Goal: Task Accomplishment & Management: Manage account settings

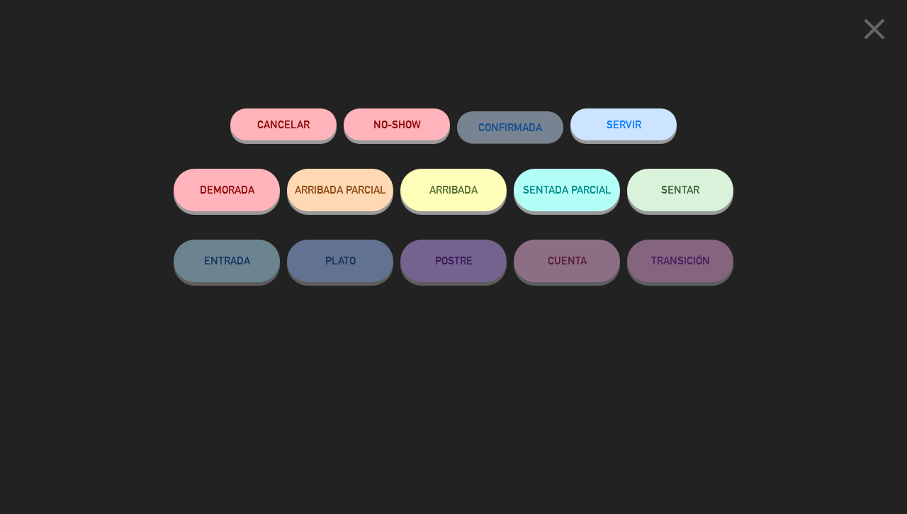
scroll to position [576, 0]
click at [868, 32] on icon "close" at bounding box center [874, 28] width 35 height 35
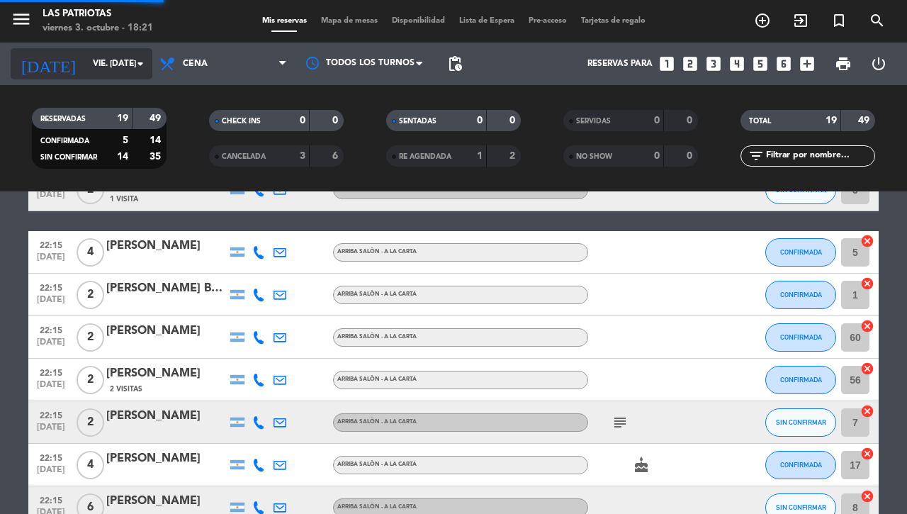
click at [86, 62] on input "vie. [DATE]" at bounding box center [142, 64] width 113 height 24
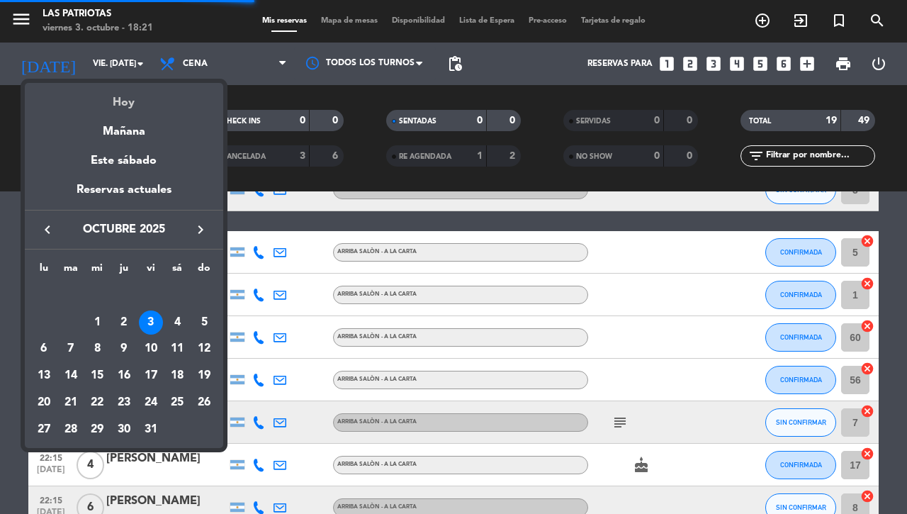
click at [129, 92] on div "Hoy" at bounding box center [124, 97] width 198 height 29
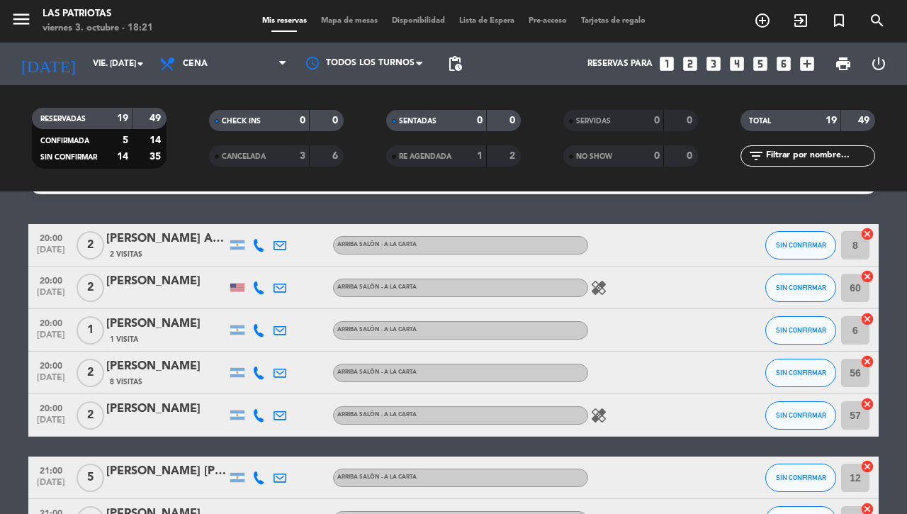
scroll to position [0, 0]
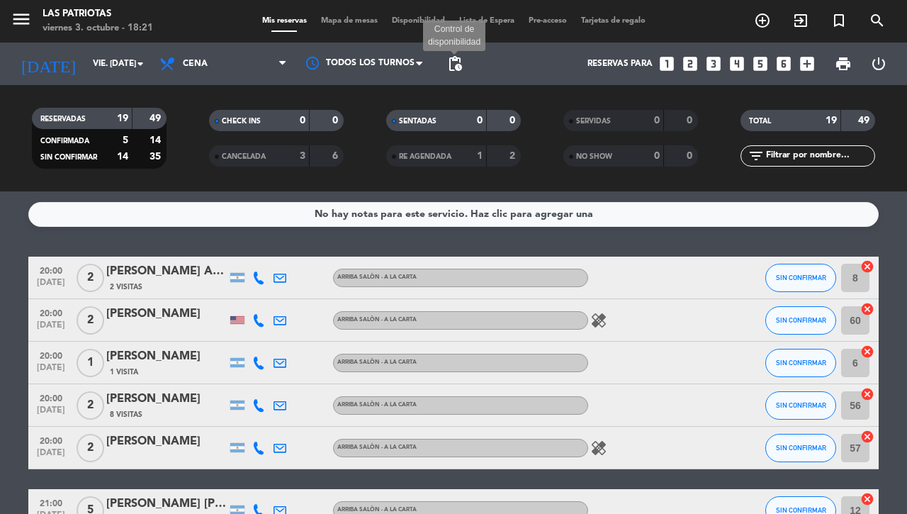
click at [455, 62] on span "pending_actions" at bounding box center [455, 63] width 17 height 17
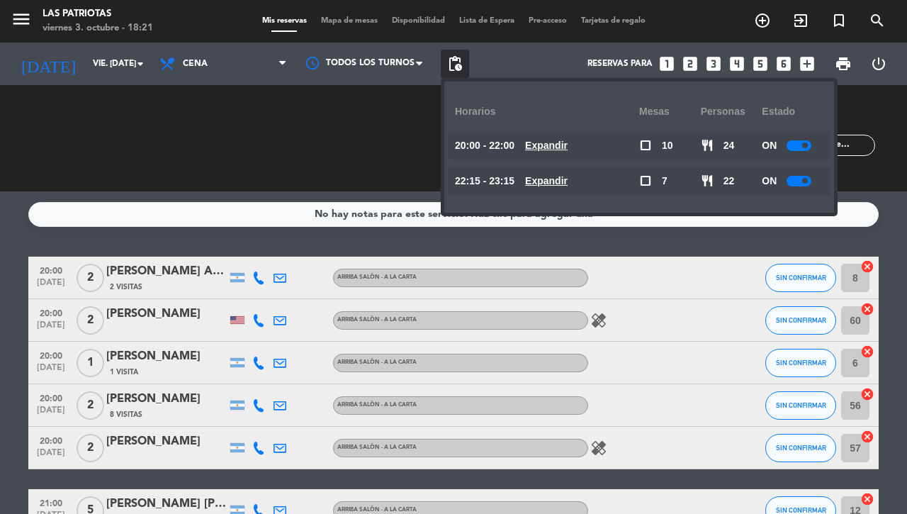
click at [802, 178] on div at bounding box center [799, 181] width 25 height 11
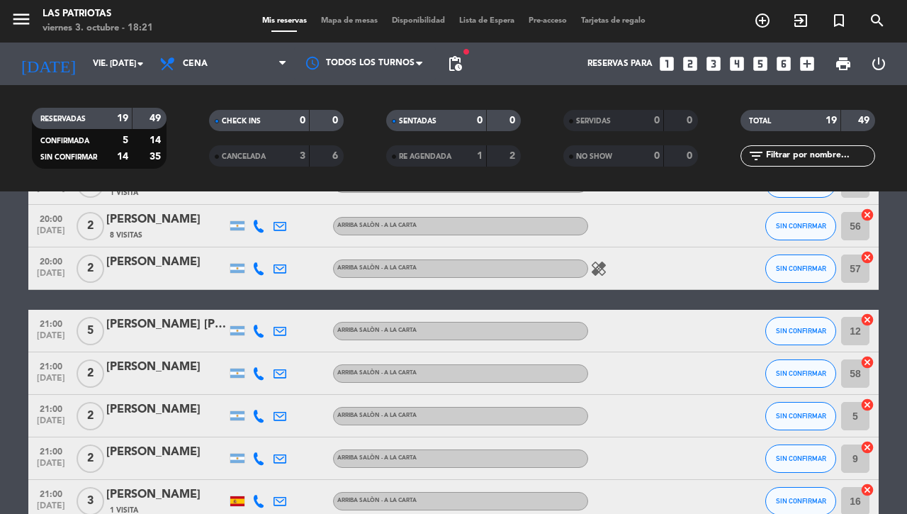
scroll to position [129, 0]
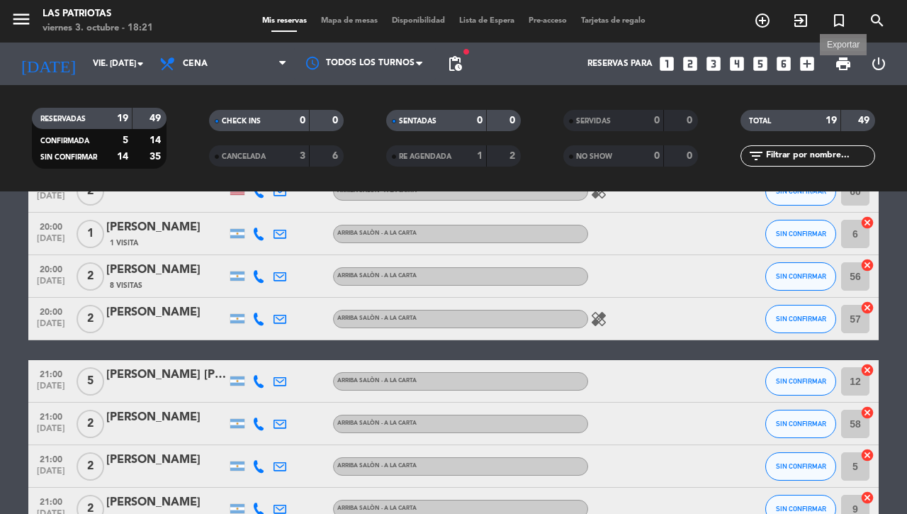
click at [841, 62] on span "print" at bounding box center [843, 63] width 17 height 17
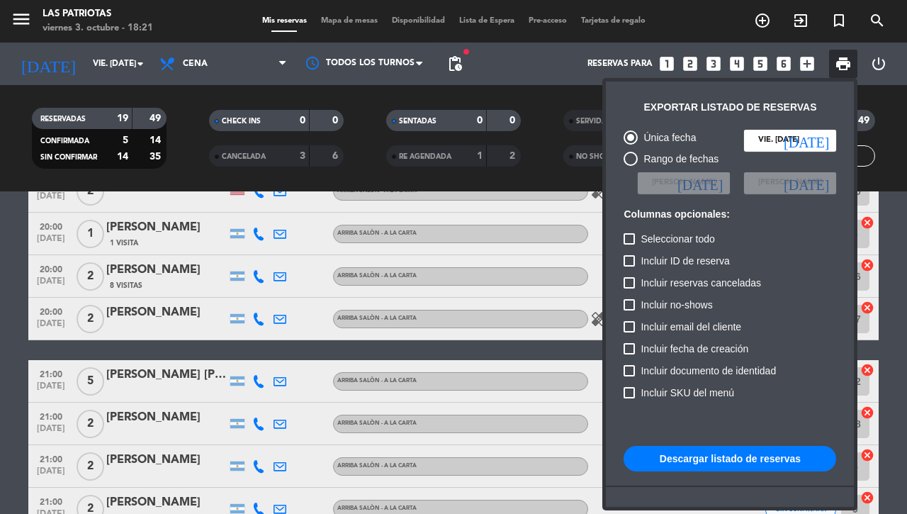
click at [686, 452] on button "Descargar listado de reservas" at bounding box center [730, 459] width 213 height 26
click at [2, 252] on div at bounding box center [453, 257] width 907 height 514
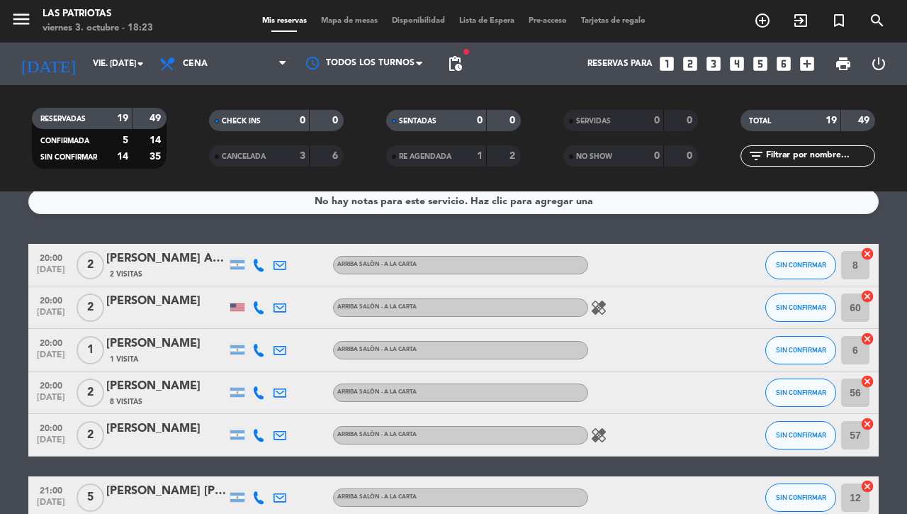
scroll to position [0, 0]
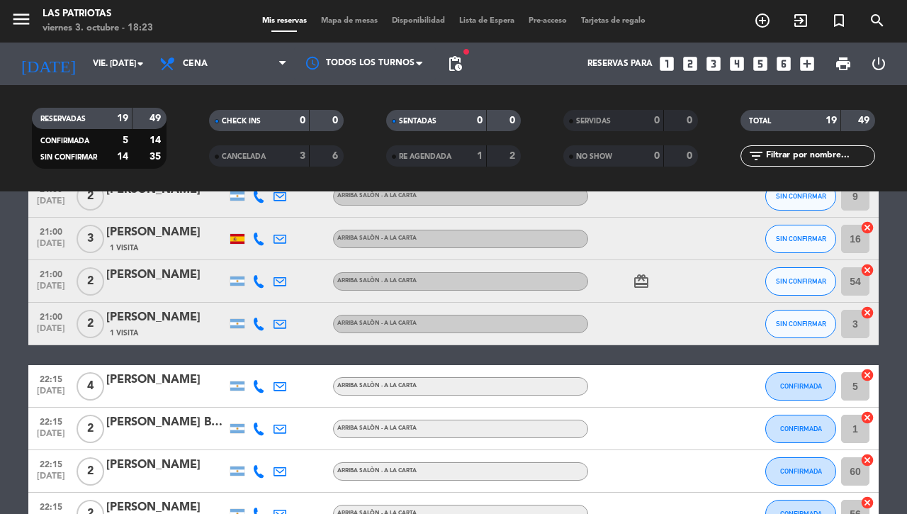
scroll to position [443, 0]
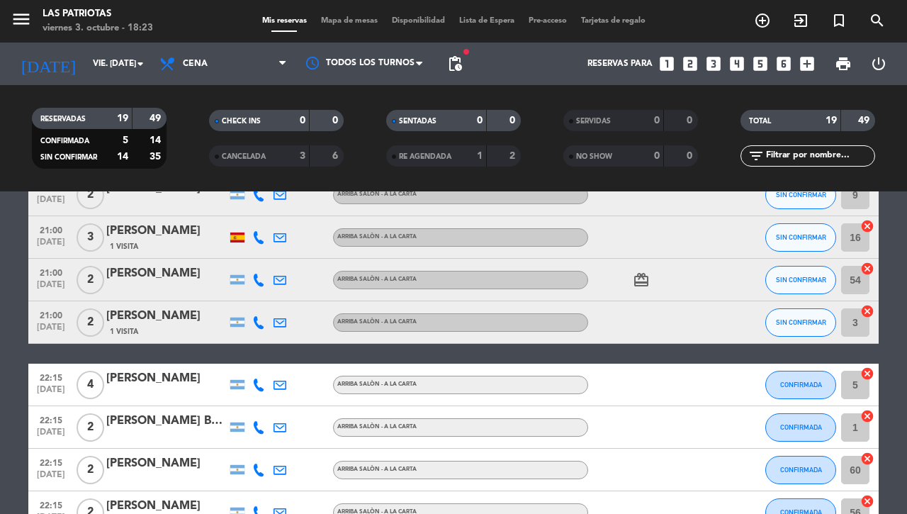
drag, startPoint x: 5, startPoint y: 352, endPoint x: 14, endPoint y: 345, distance: 11.2
click at [8, 351] on bookings-row "20:00 [DATE] 2 [PERSON_NAME] Aquerreta 2 Visitas ARRIBA SALÒN - A LA CARTA SIN …" at bounding box center [453, 238] width 907 height 848
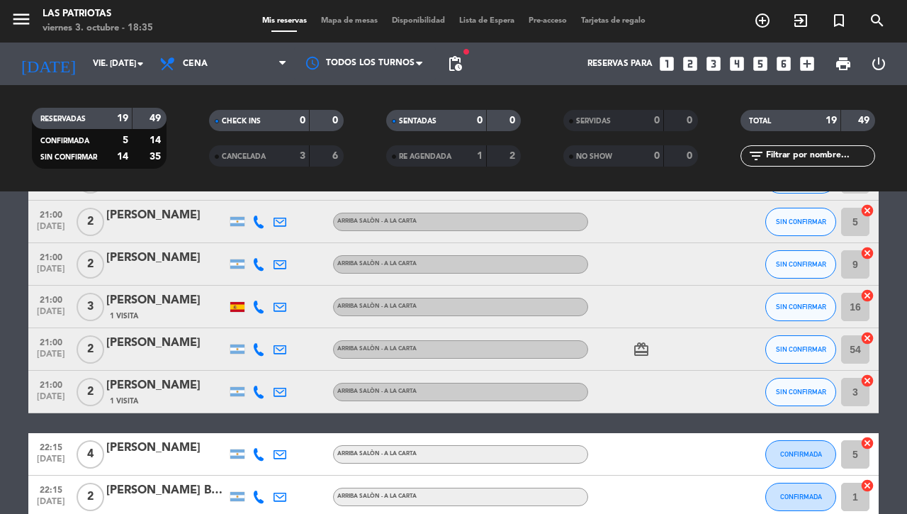
scroll to position [354, 0]
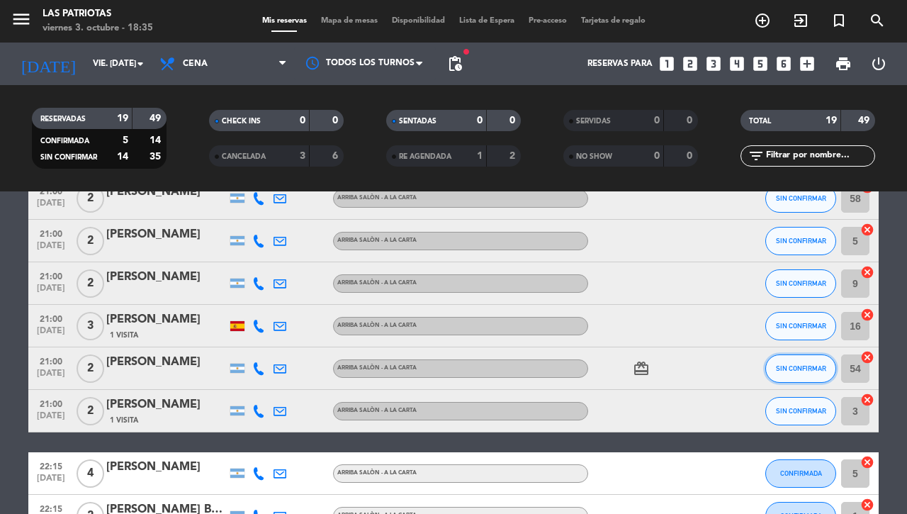
click at [797, 366] on span "SIN CONFIRMAR" at bounding box center [801, 368] width 50 height 8
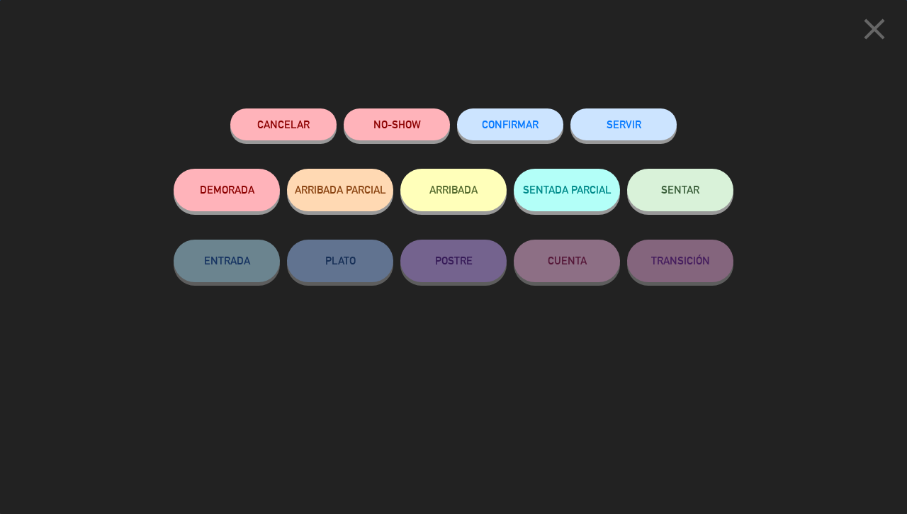
drag, startPoint x: 514, startPoint y: 115, endPoint x: 514, endPoint y: 105, distance: 9.9
click at [514, 111] on button "CONFIRMAR" at bounding box center [510, 124] width 106 height 32
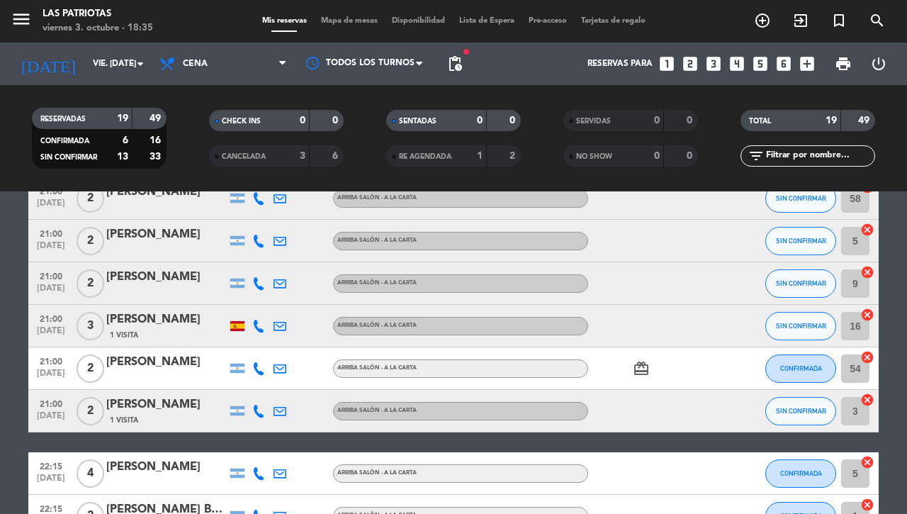
scroll to position [266, 0]
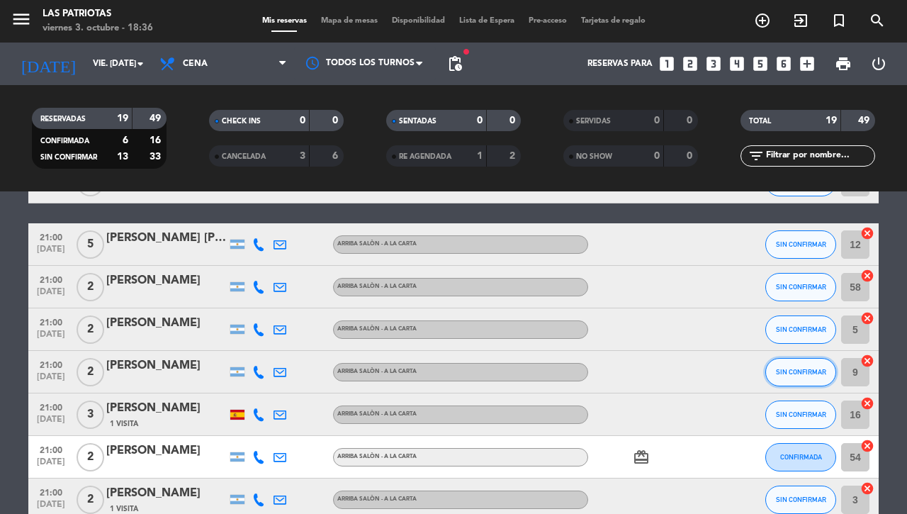
click at [788, 376] on span "SIN CONFIRMAR" at bounding box center [801, 372] width 50 height 8
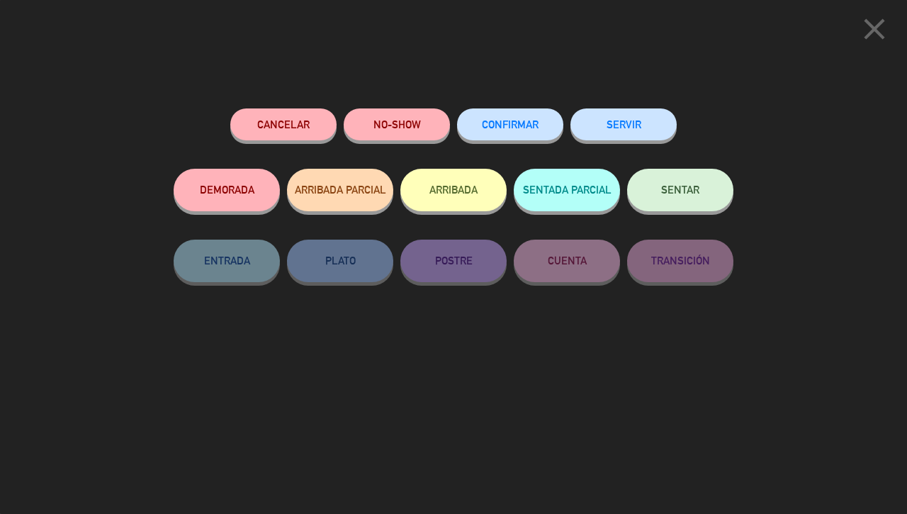
click at [512, 114] on button "CONFIRMAR" at bounding box center [510, 124] width 106 height 32
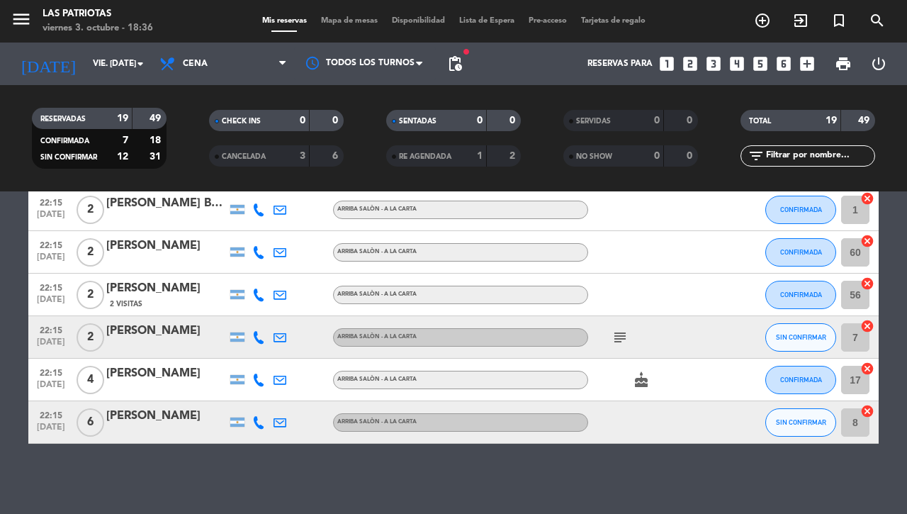
scroll to position [572, 0]
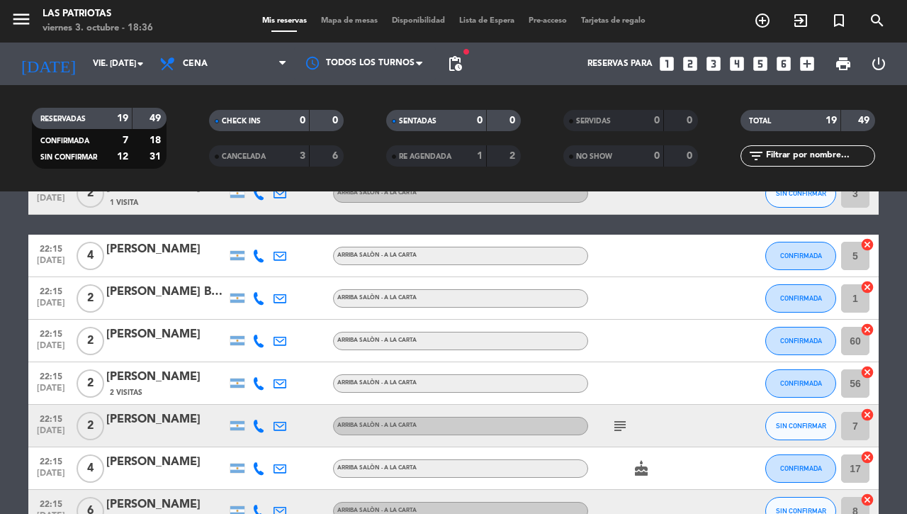
click at [252, 381] on icon at bounding box center [258, 383] width 13 height 13
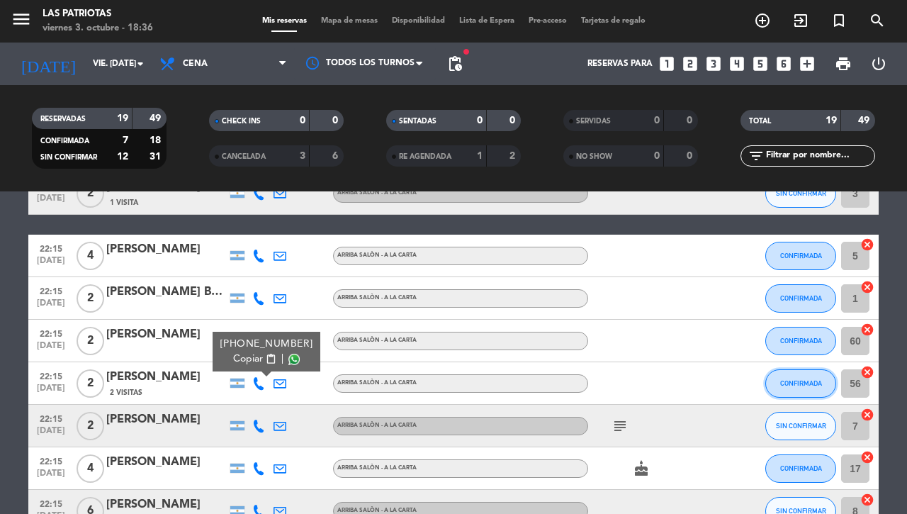
click at [788, 383] on span "CONFIRMADA" at bounding box center [801, 383] width 42 height 8
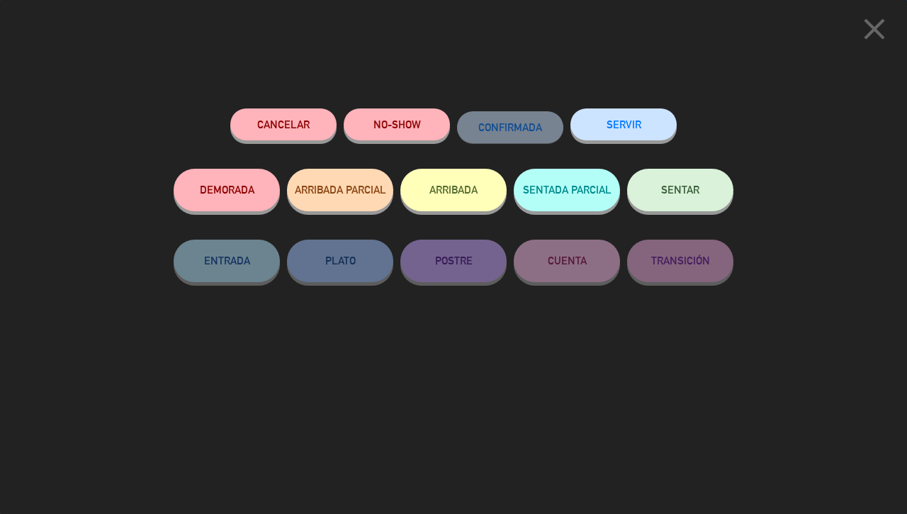
click at [303, 126] on button "Cancelar" at bounding box center [283, 124] width 106 height 32
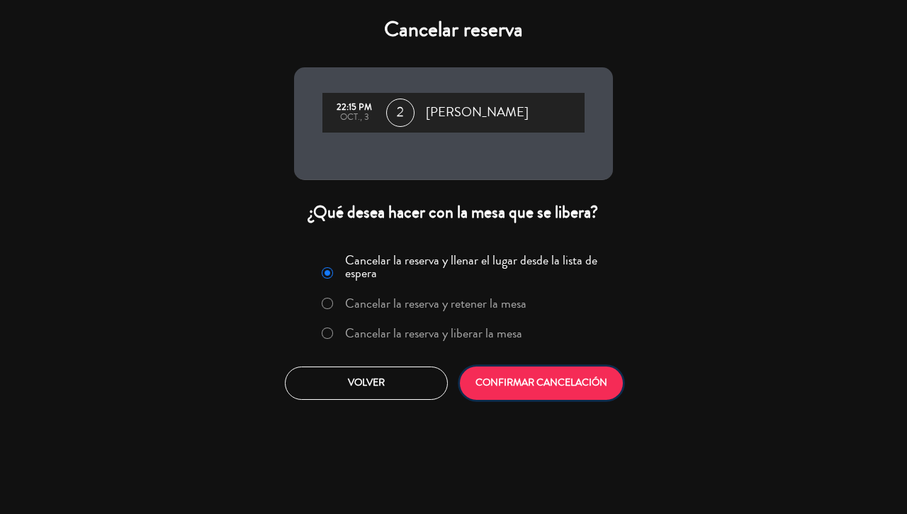
click at [518, 379] on button "CONFIRMAR CANCELACIÓN" at bounding box center [541, 382] width 163 height 33
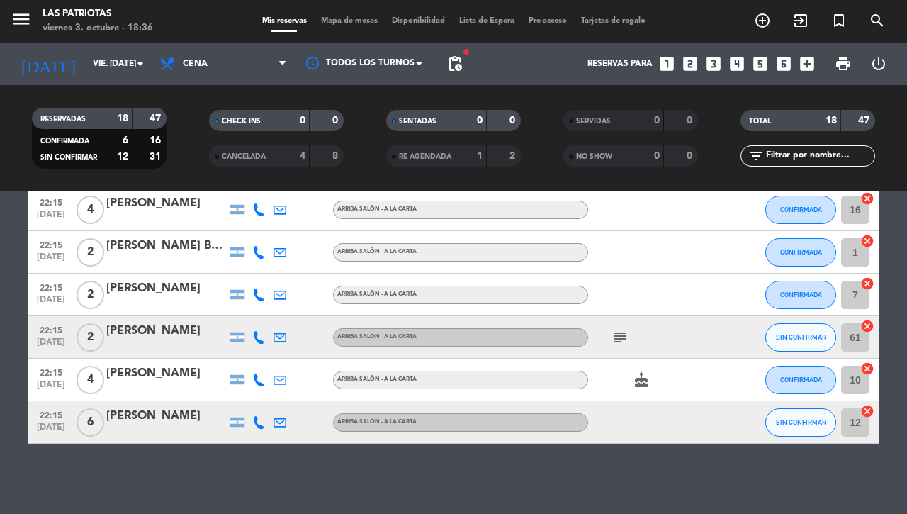
scroll to position [441, 0]
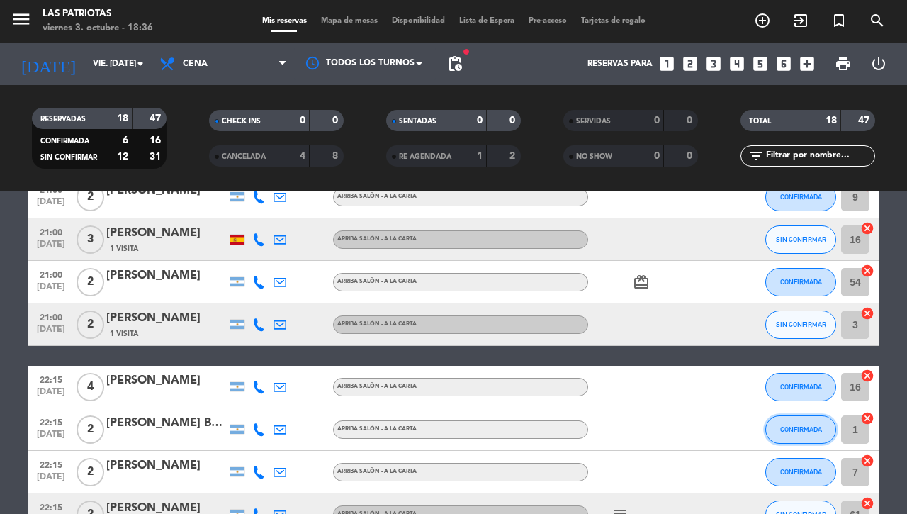
click at [780, 429] on span "CONFIRMADA" at bounding box center [801, 429] width 42 height 8
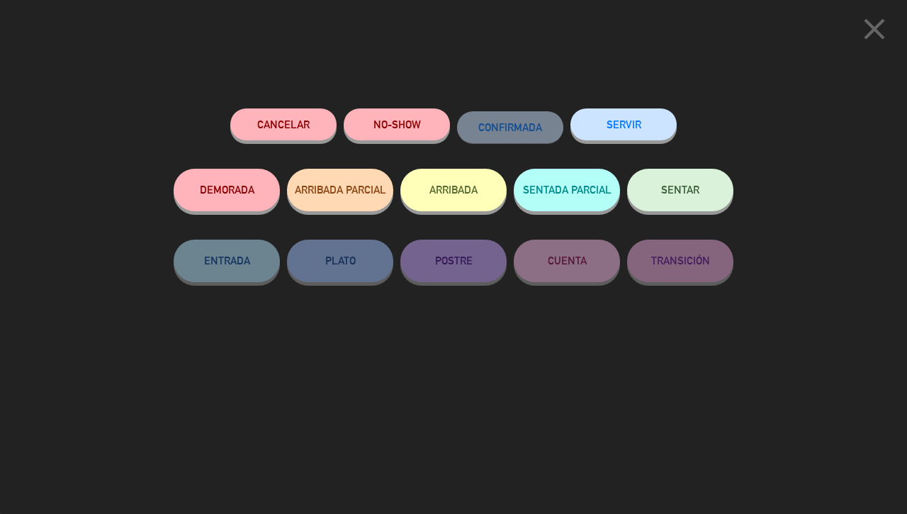
click at [512, 124] on span "CONFIRMADA" at bounding box center [510, 127] width 64 height 12
click at [875, 33] on icon "close" at bounding box center [874, 28] width 35 height 35
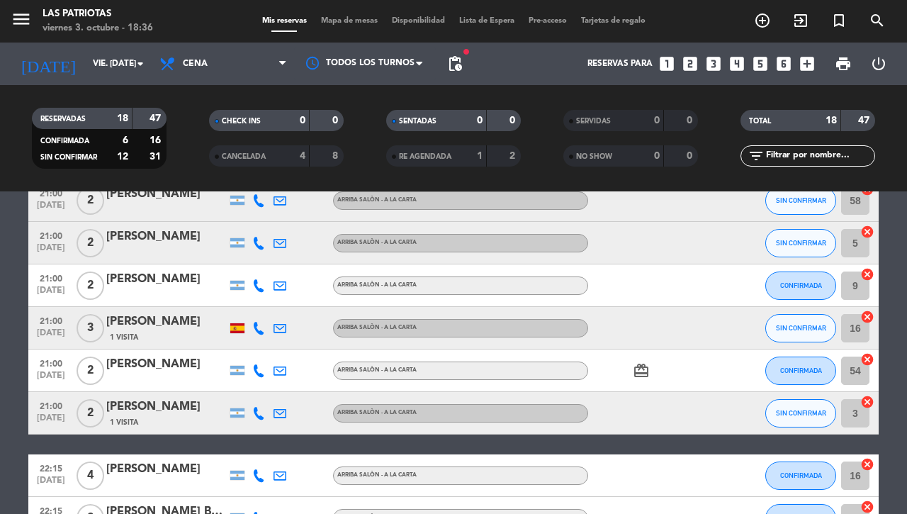
scroll to position [264, 0]
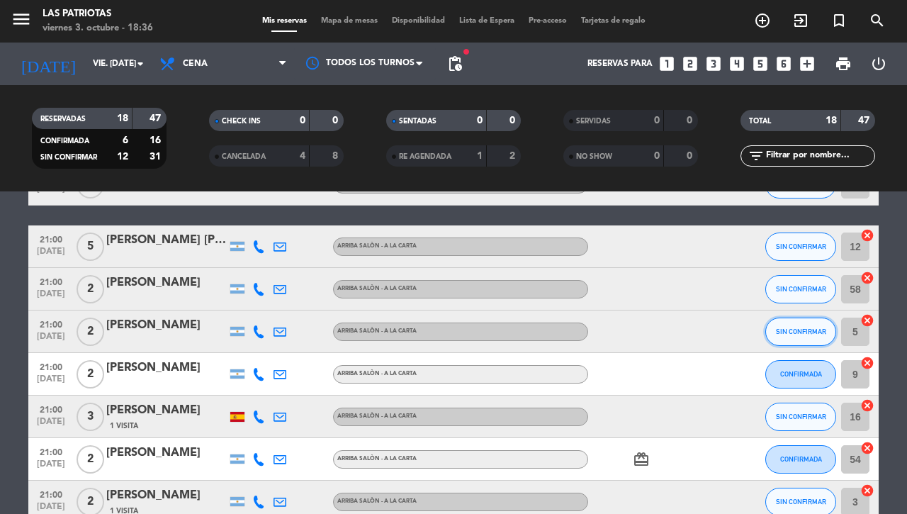
click at [785, 323] on button "SIN CONFIRMAR" at bounding box center [801, 332] width 71 height 28
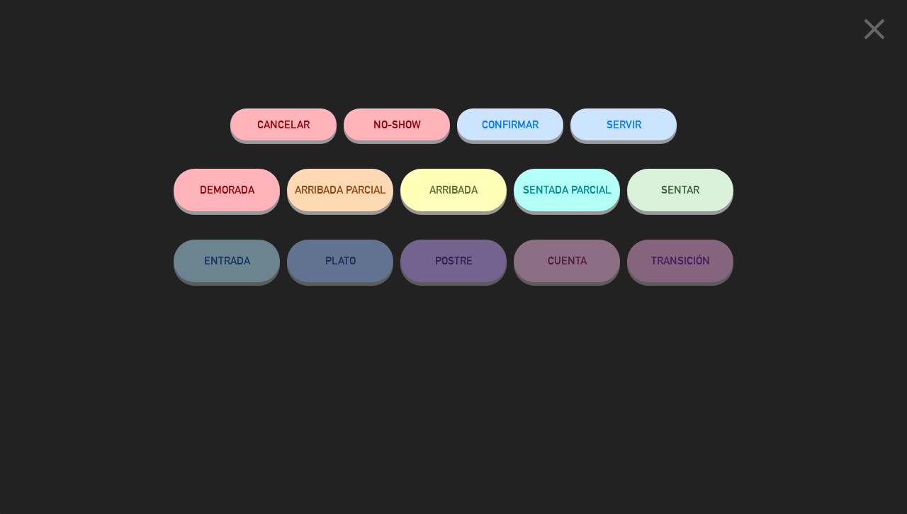
click at [530, 126] on span "CONFIRMAR" at bounding box center [510, 124] width 57 height 12
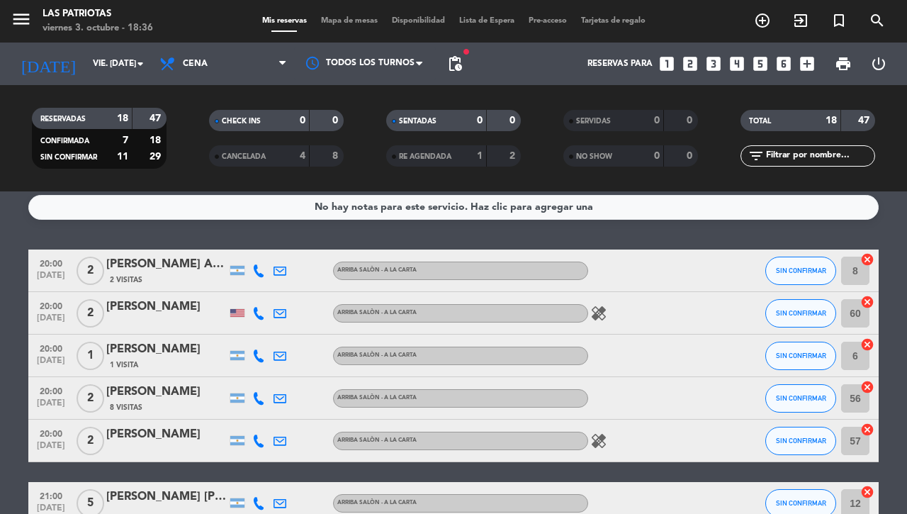
scroll to position [0, 0]
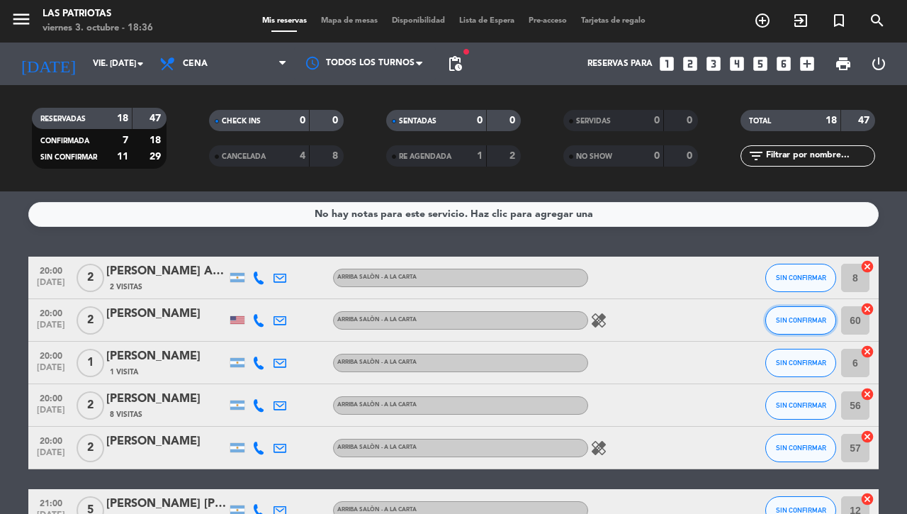
click at [787, 316] on span "SIN CONFIRMAR" at bounding box center [801, 320] width 50 height 8
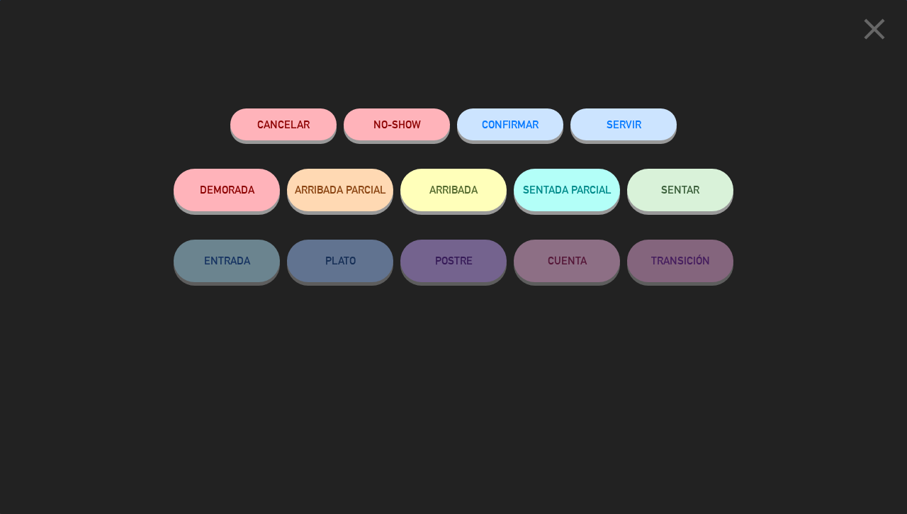
click at [508, 122] on span "CONFIRMAR" at bounding box center [510, 124] width 57 height 12
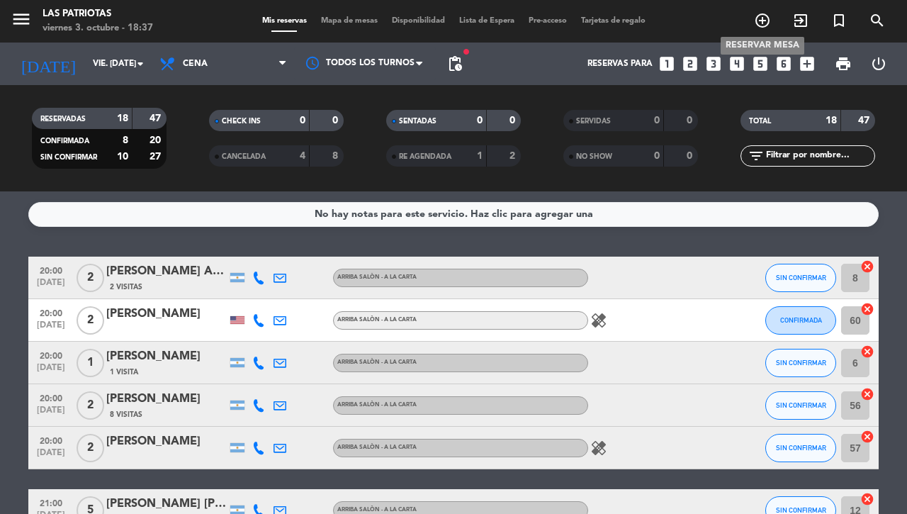
click at [760, 13] on icon "add_circle_outline" at bounding box center [762, 20] width 17 height 17
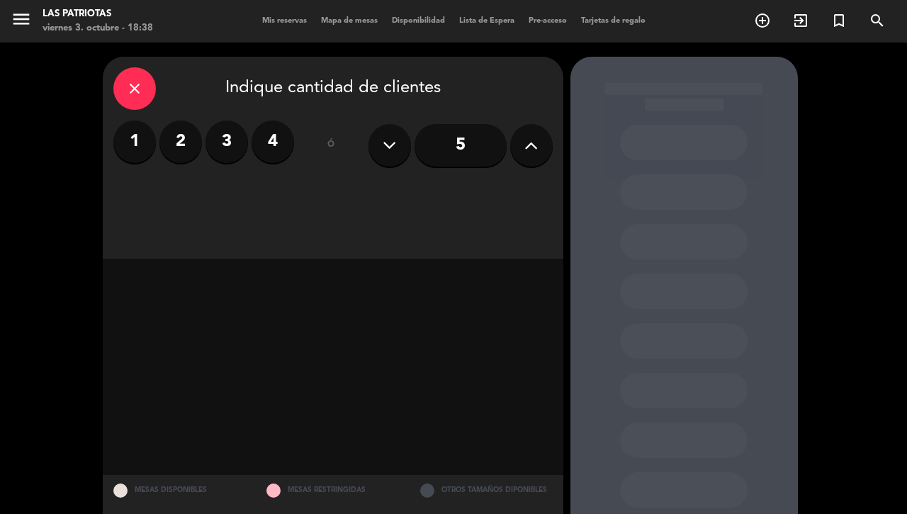
click at [185, 145] on label "2" at bounding box center [180, 142] width 43 height 43
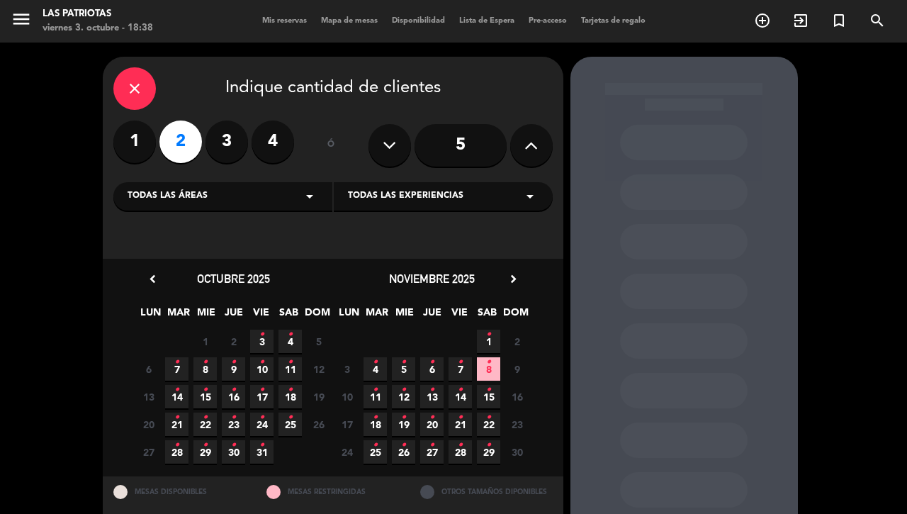
click at [259, 341] on icon "•" at bounding box center [261, 334] width 5 height 23
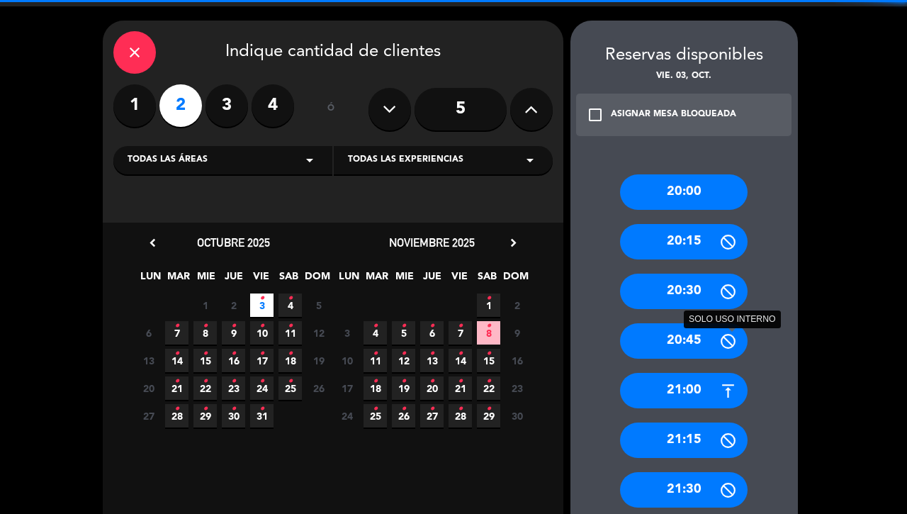
scroll to position [213, 0]
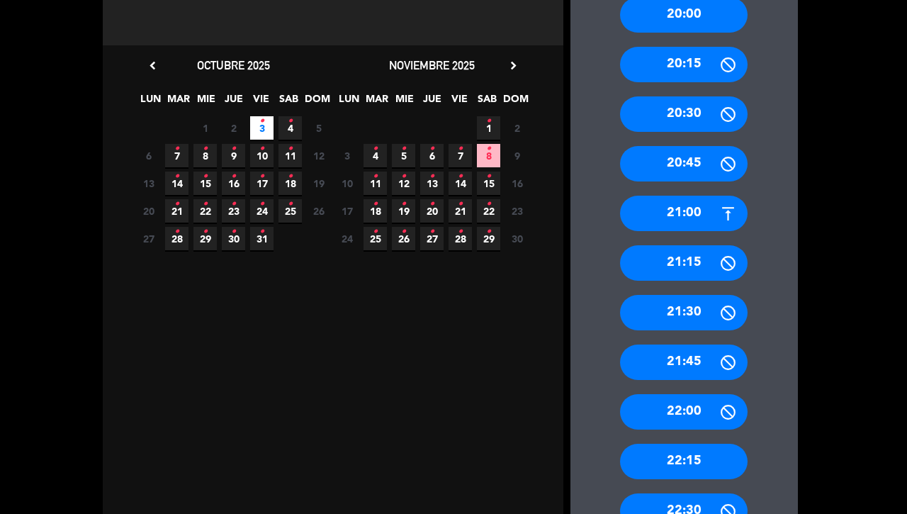
click at [670, 452] on div "22:15" at bounding box center [684, 461] width 128 height 35
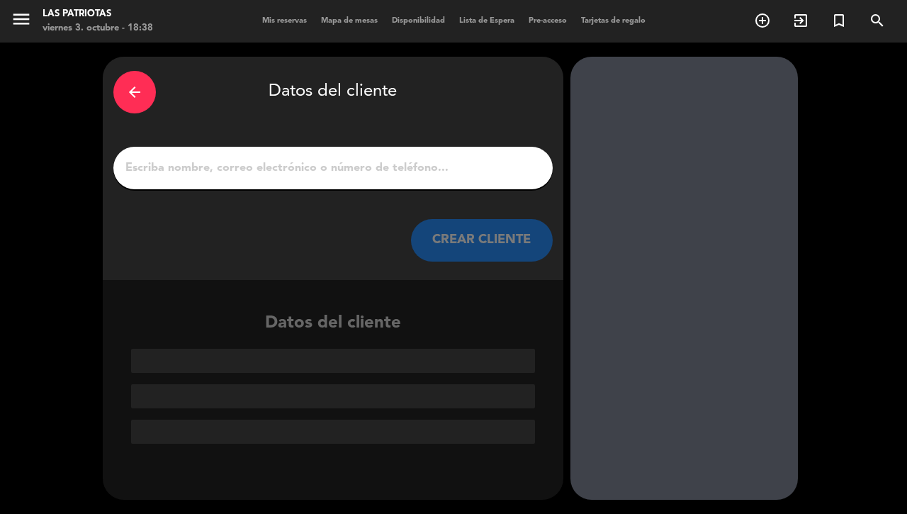
scroll to position [0, 0]
click at [399, 160] on input "1" at bounding box center [333, 168] width 418 height 20
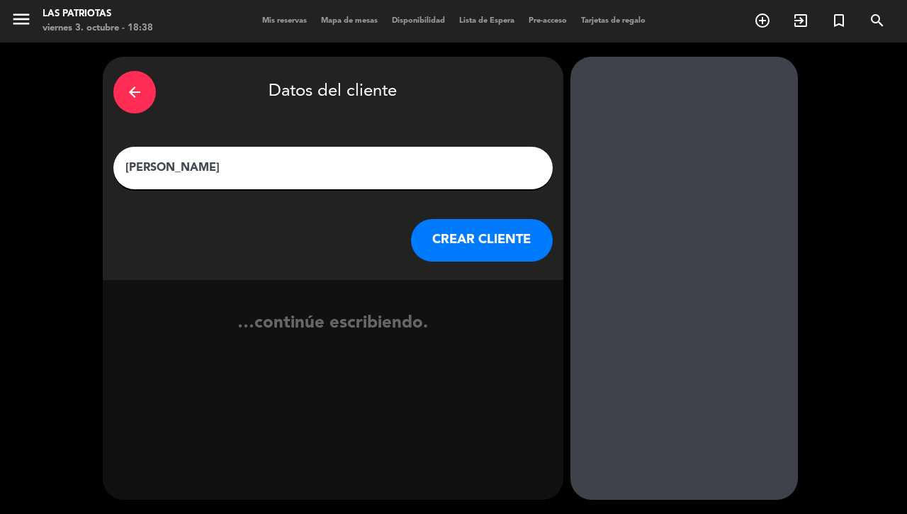
type input "[PERSON_NAME]"
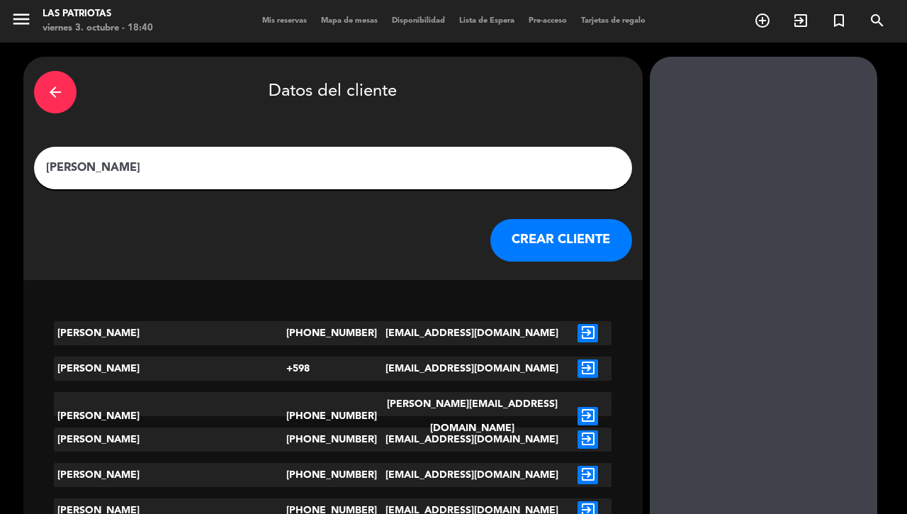
click at [77, 92] on div "arrow_back" at bounding box center [55, 92] width 43 height 43
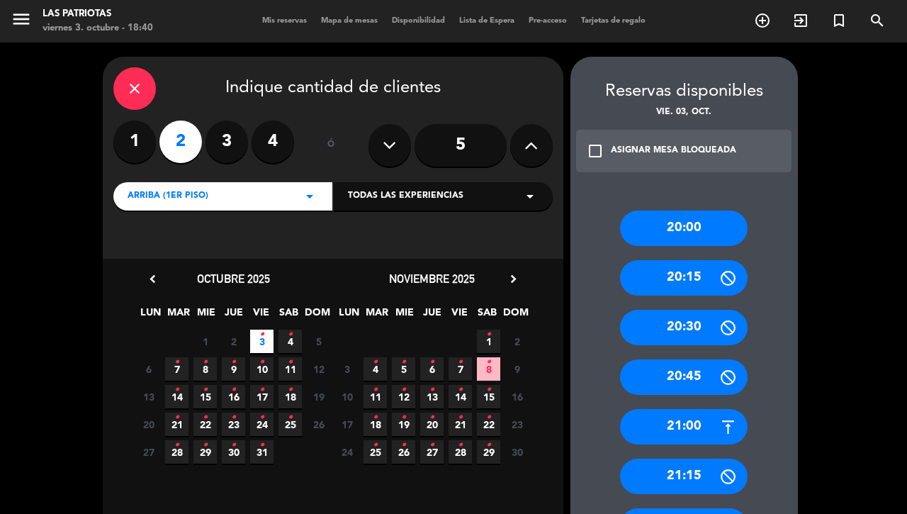
click at [131, 87] on icon "close" at bounding box center [134, 88] width 17 height 17
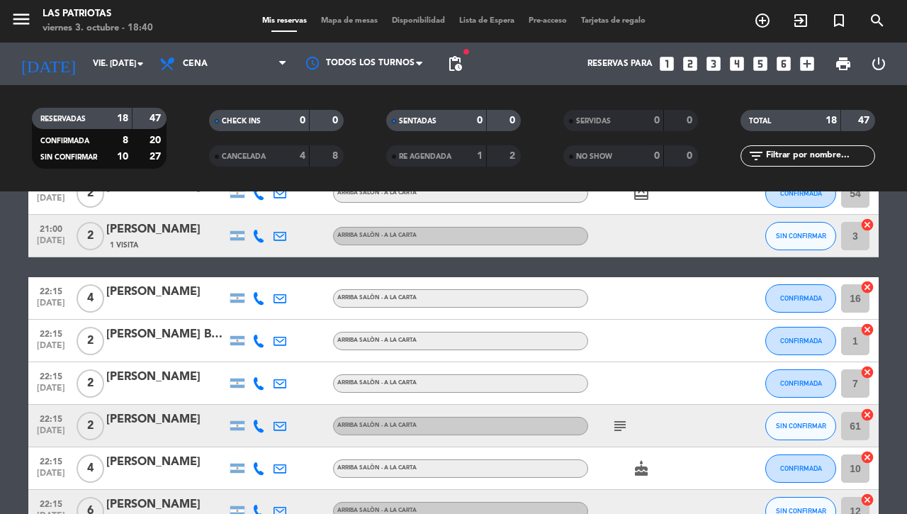
scroll to position [618, 0]
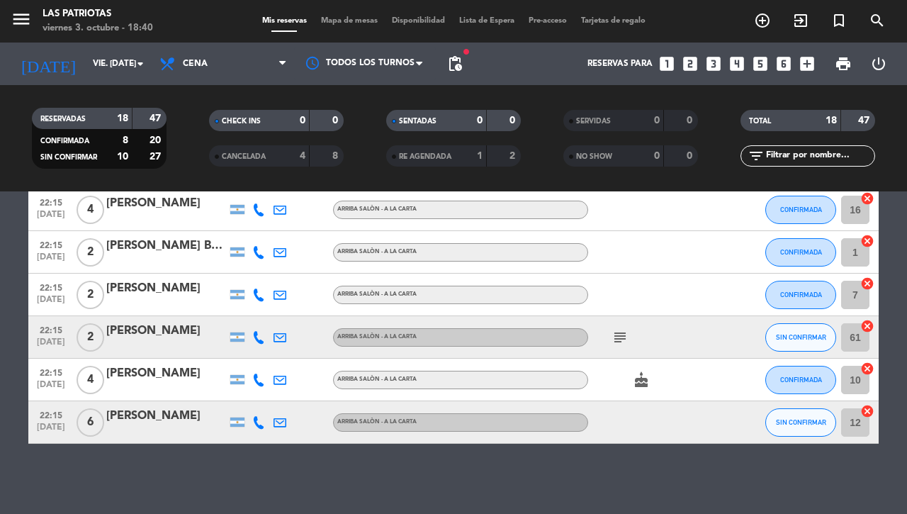
click at [612, 331] on icon "subject" at bounding box center [620, 337] width 17 height 17
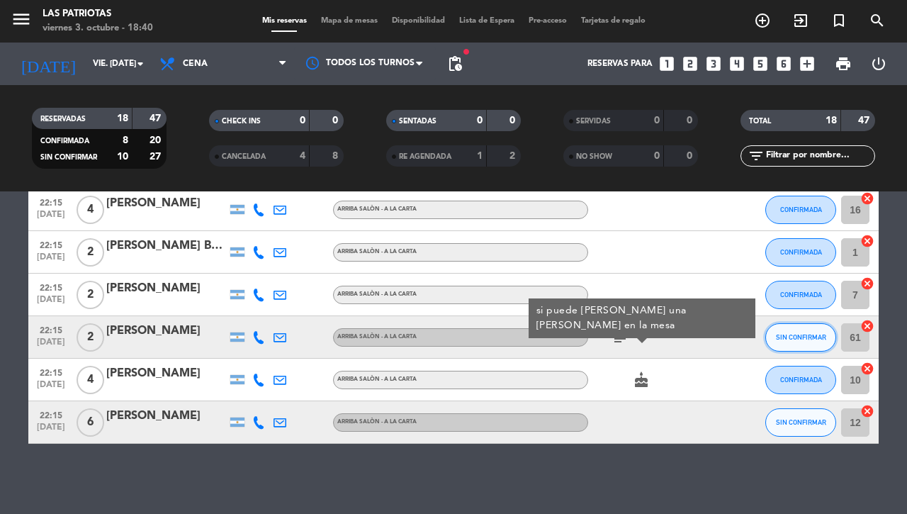
click at [789, 340] on span "SIN CONFIRMAR" at bounding box center [801, 337] width 50 height 8
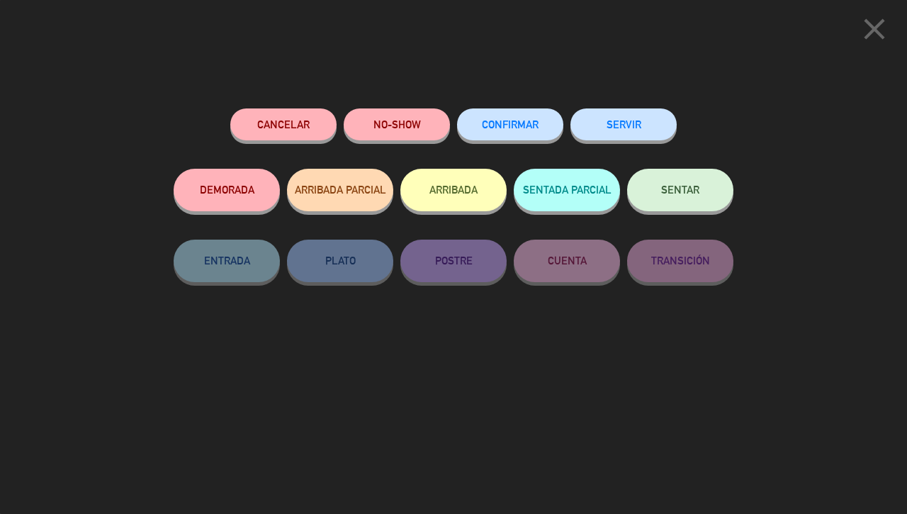
drag, startPoint x: 491, startPoint y: 118, endPoint x: 521, endPoint y: 115, distance: 30.0
click at [500, 117] on button "CONFIRMAR" at bounding box center [510, 124] width 106 height 32
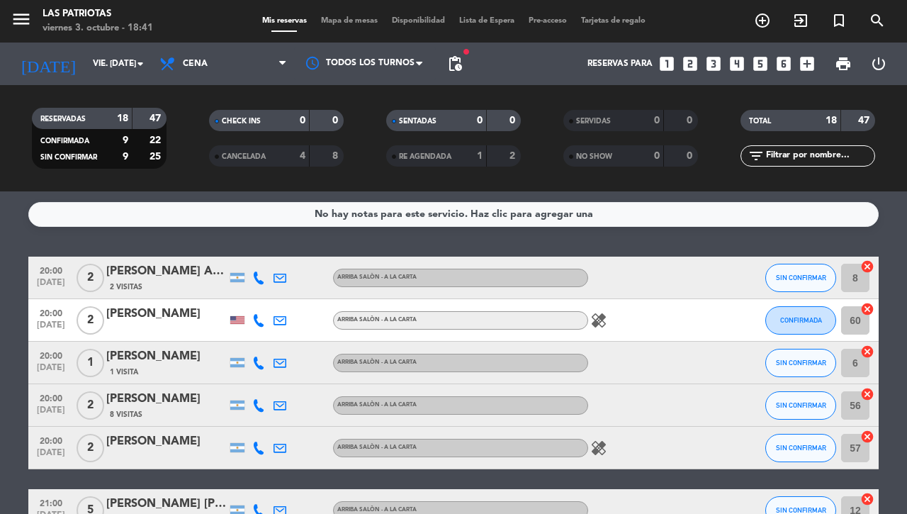
scroll to position [177, 0]
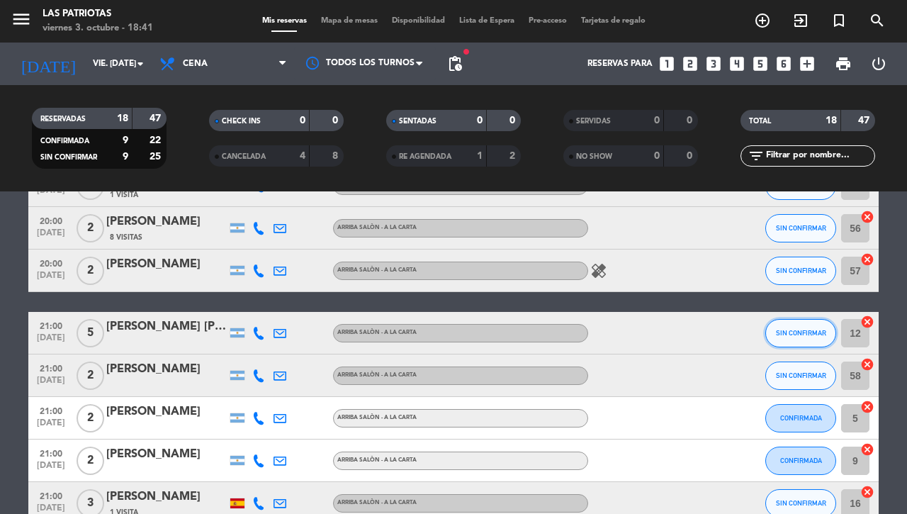
click at [788, 329] on span "SIN CONFIRMAR" at bounding box center [801, 333] width 50 height 8
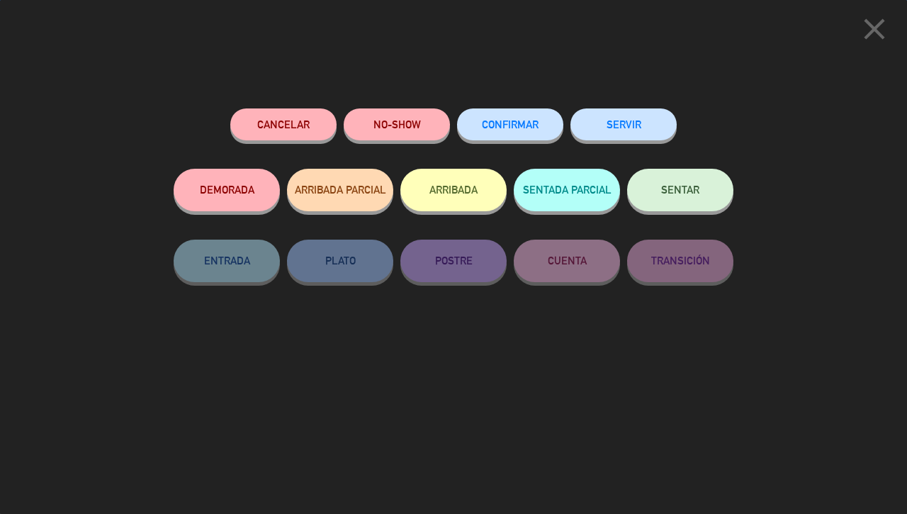
click at [505, 124] on span "CONFIRMAR" at bounding box center [510, 124] width 57 height 12
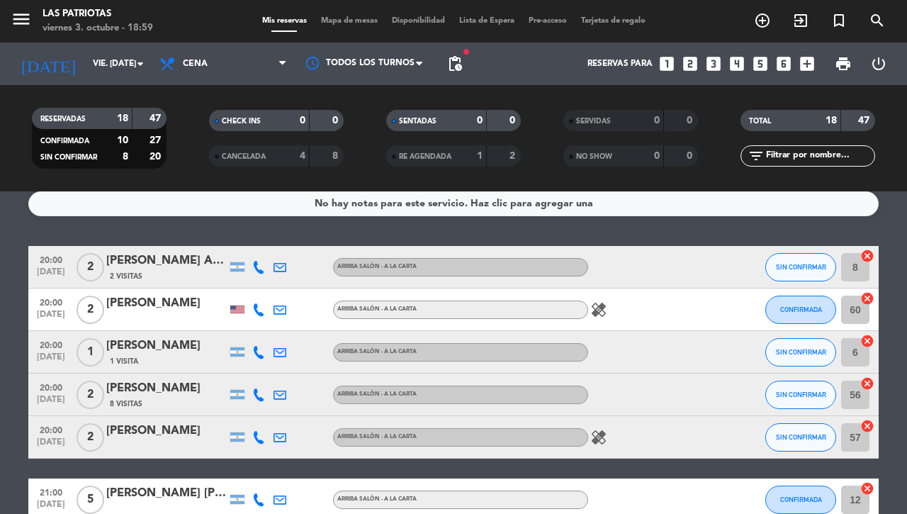
scroll to position [0, 0]
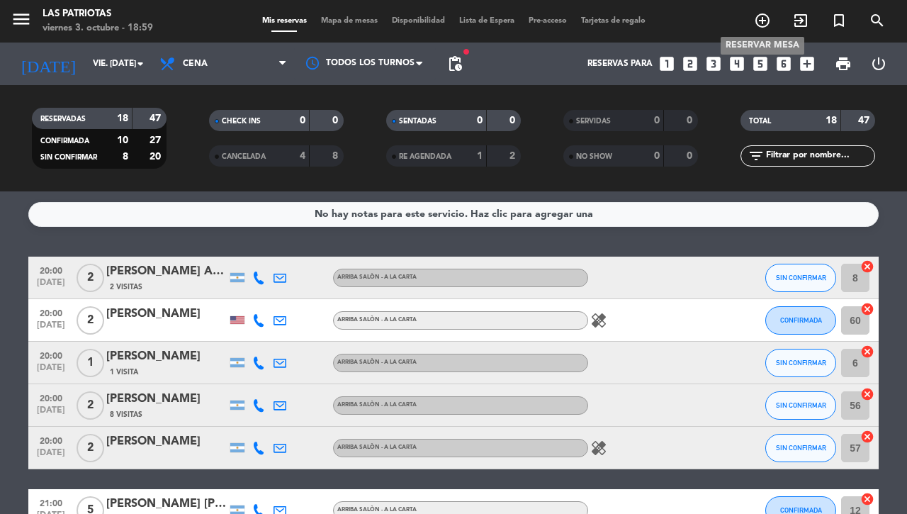
click at [768, 21] on icon "add_circle_outline" at bounding box center [762, 20] width 17 height 17
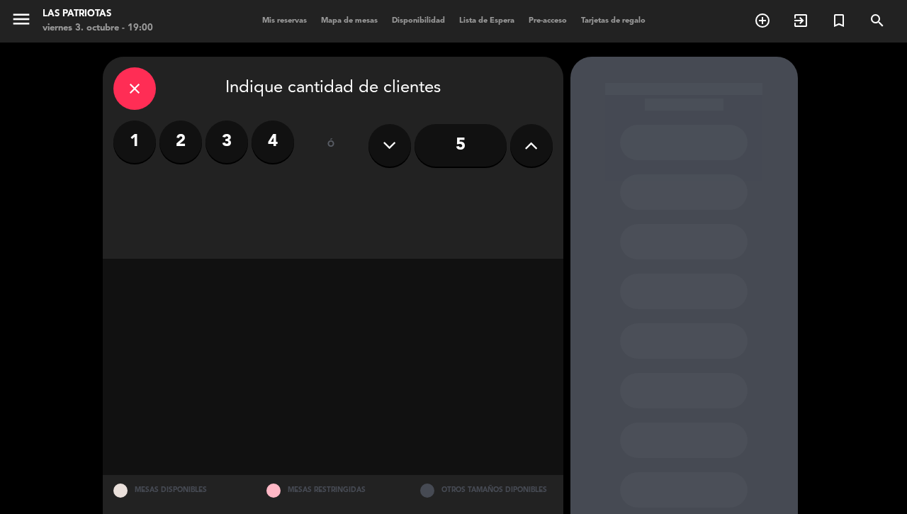
click at [188, 140] on label "2" at bounding box center [180, 142] width 43 height 43
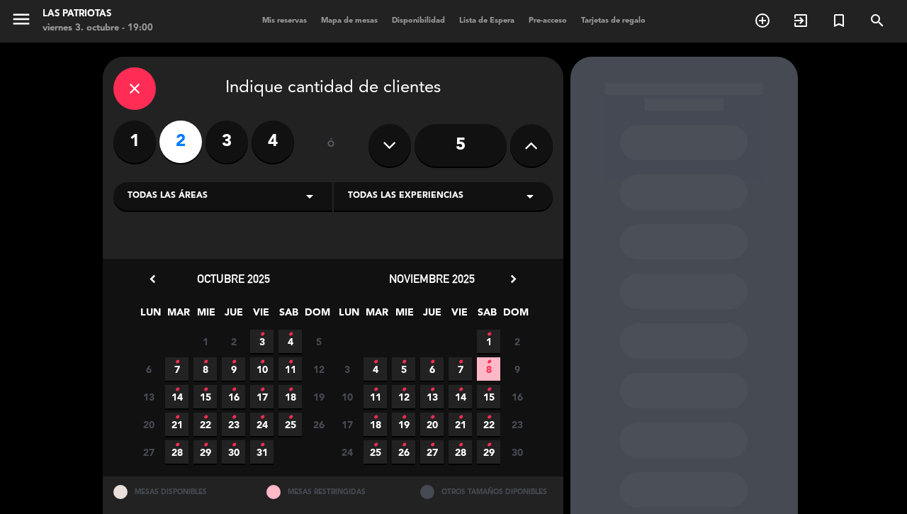
click at [260, 337] on icon "•" at bounding box center [261, 334] width 5 height 23
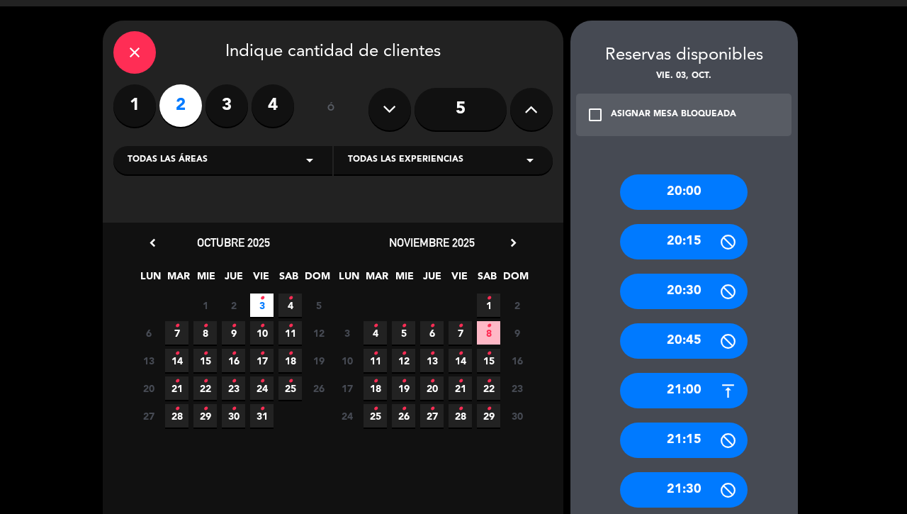
scroll to position [466, 0]
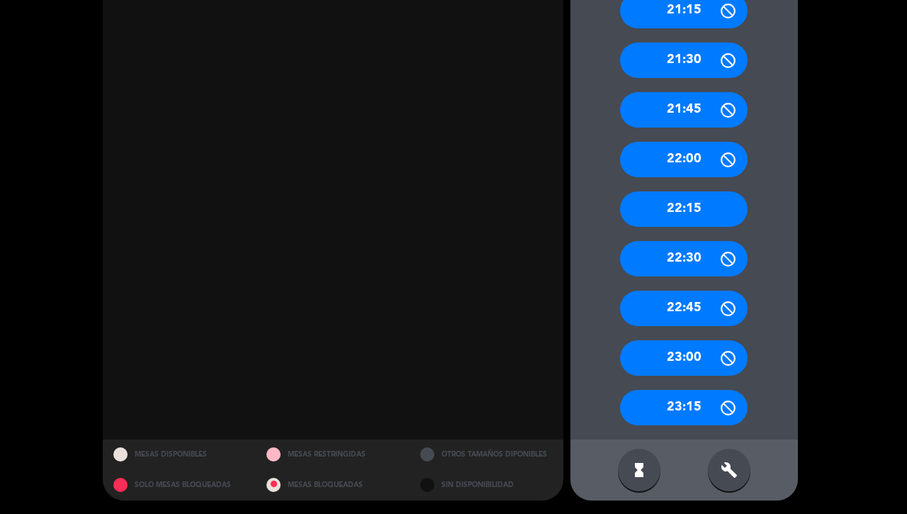
click at [678, 213] on div "22:15" at bounding box center [684, 208] width 128 height 35
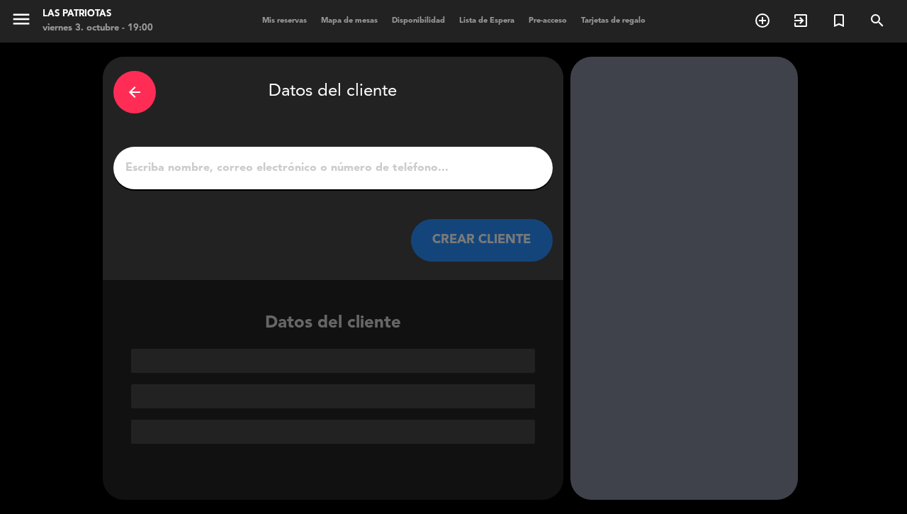
scroll to position [0, 0]
click at [334, 162] on input "1" at bounding box center [333, 168] width 418 height 20
click at [309, 164] on input "1" at bounding box center [333, 168] width 418 height 20
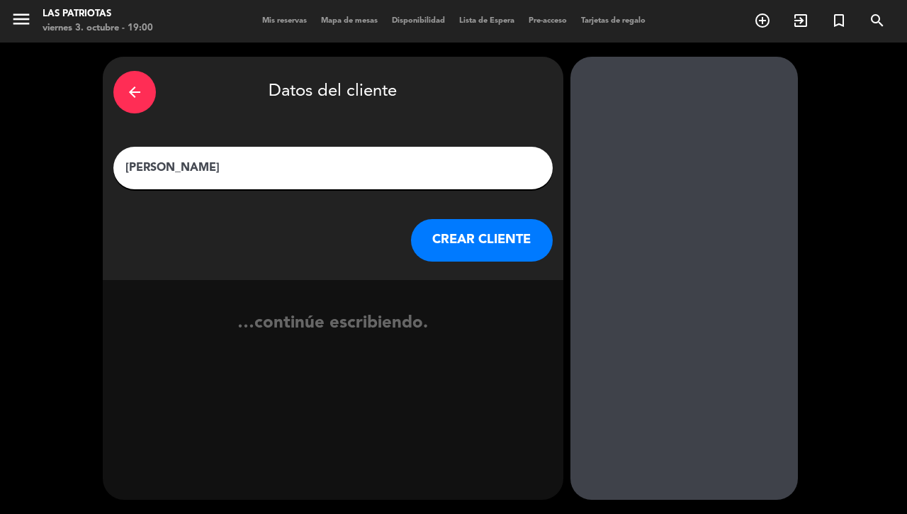
type input "[PERSON_NAME]"
click at [454, 225] on button "CREAR CLIENTE" at bounding box center [482, 240] width 142 height 43
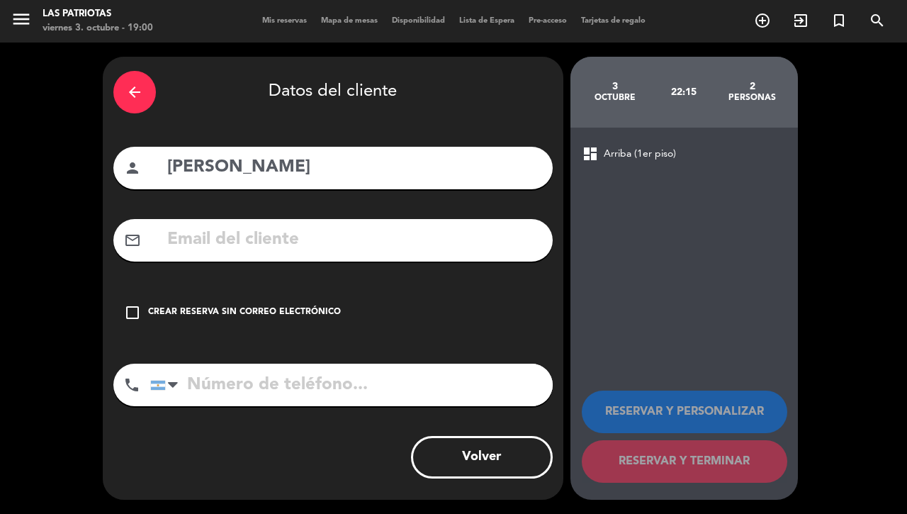
click at [129, 310] on icon "check_box_outline_blank" at bounding box center [132, 312] width 17 height 17
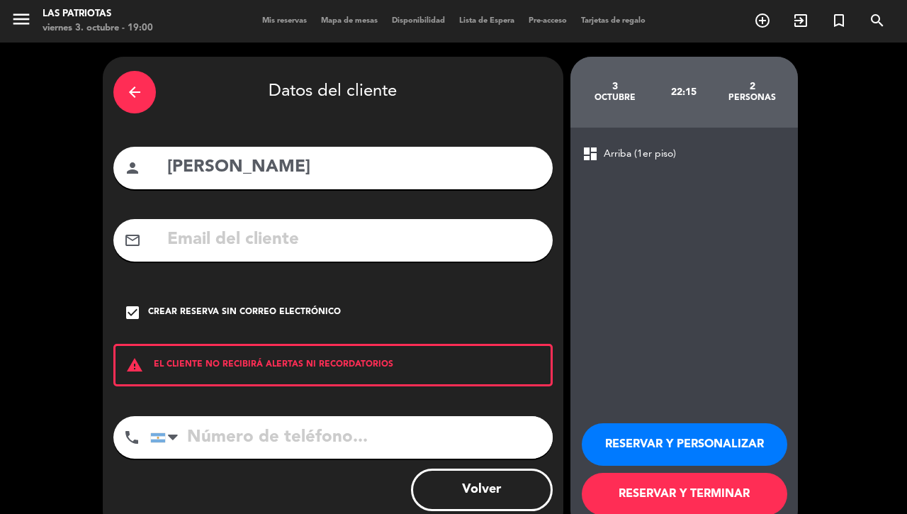
click at [236, 158] on input "[PERSON_NAME]" at bounding box center [354, 167] width 376 height 29
click at [133, 307] on icon "check_box" at bounding box center [132, 312] width 17 height 17
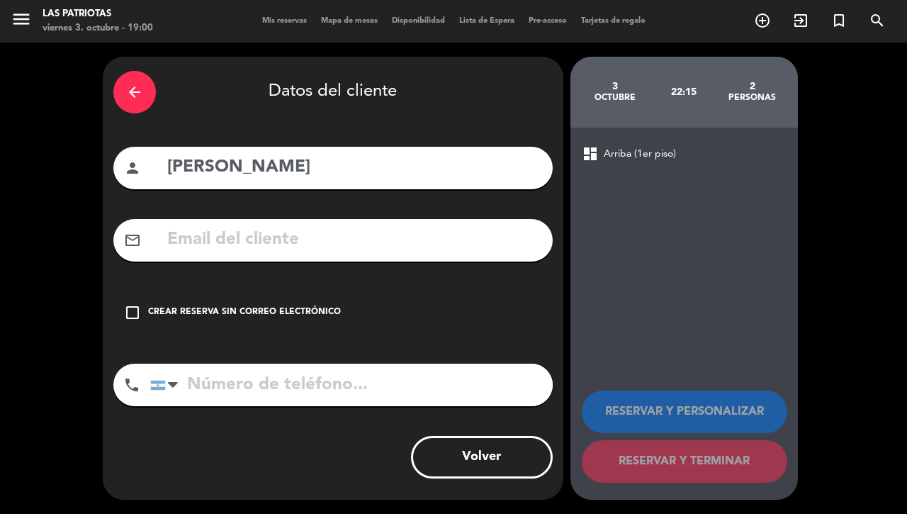
click at [135, 82] on div "arrow_back" at bounding box center [134, 92] width 43 height 43
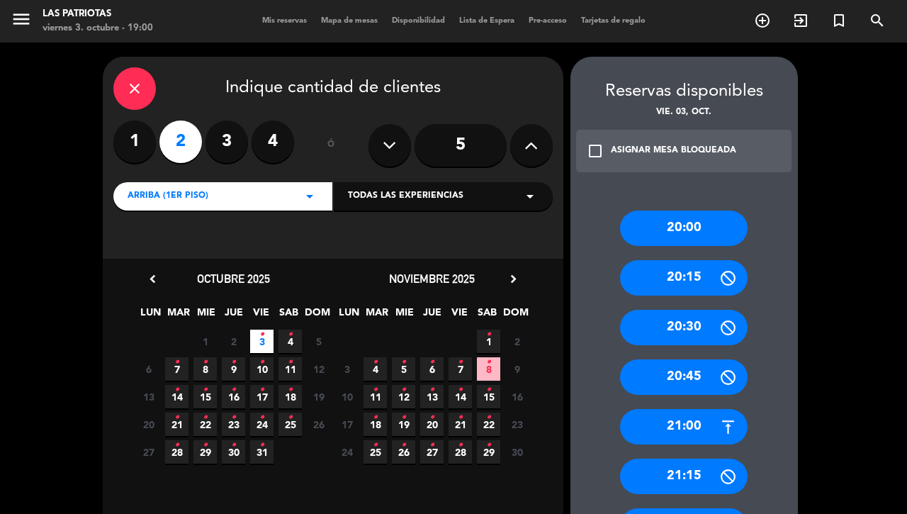
scroll to position [466, 0]
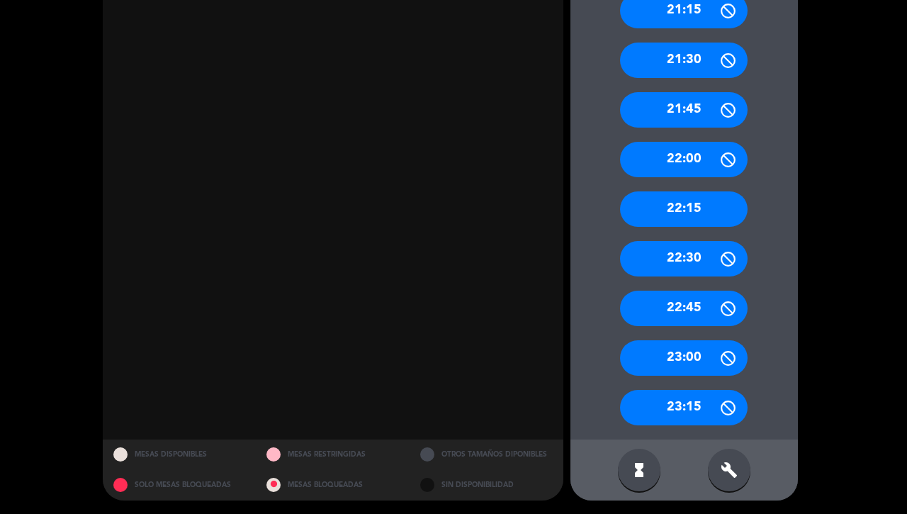
click at [682, 196] on div "22:15" at bounding box center [684, 208] width 128 height 35
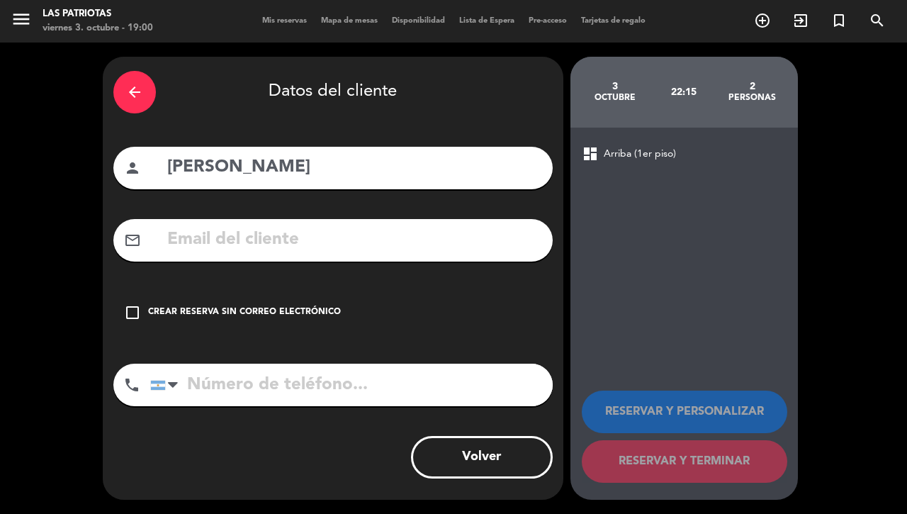
scroll to position [0, 0]
click at [240, 167] on input "[PERSON_NAME]" at bounding box center [354, 167] width 376 height 29
type input "[PERSON_NAME]"
drag, startPoint x: 135, startPoint y: 306, endPoint x: 179, endPoint y: 326, distance: 48.9
click at [135, 306] on icon "check_box_outline_blank" at bounding box center [132, 312] width 17 height 17
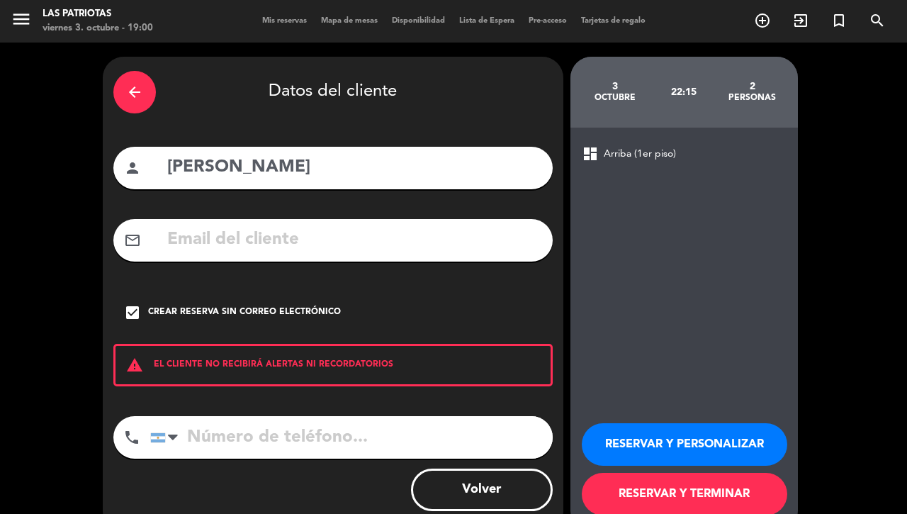
scroll to position [33, 0]
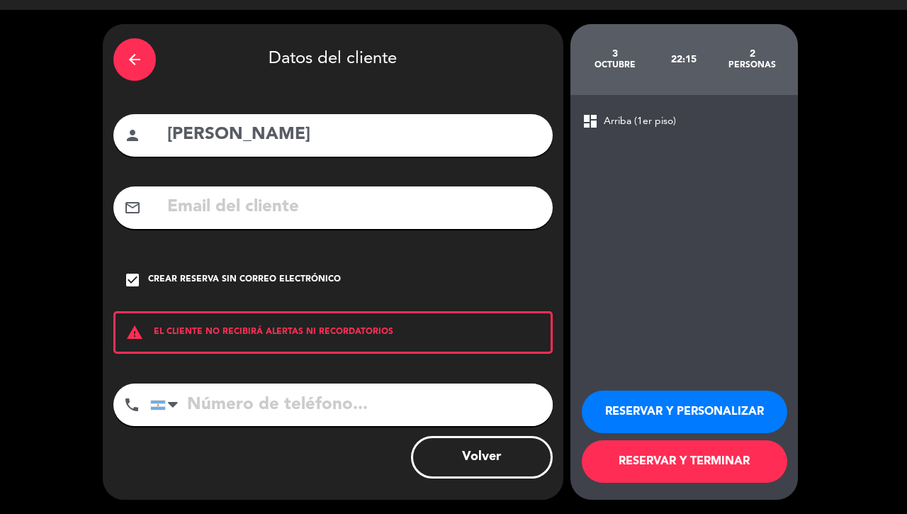
click at [699, 452] on button "RESERVAR Y TERMINAR" at bounding box center [685, 461] width 206 height 43
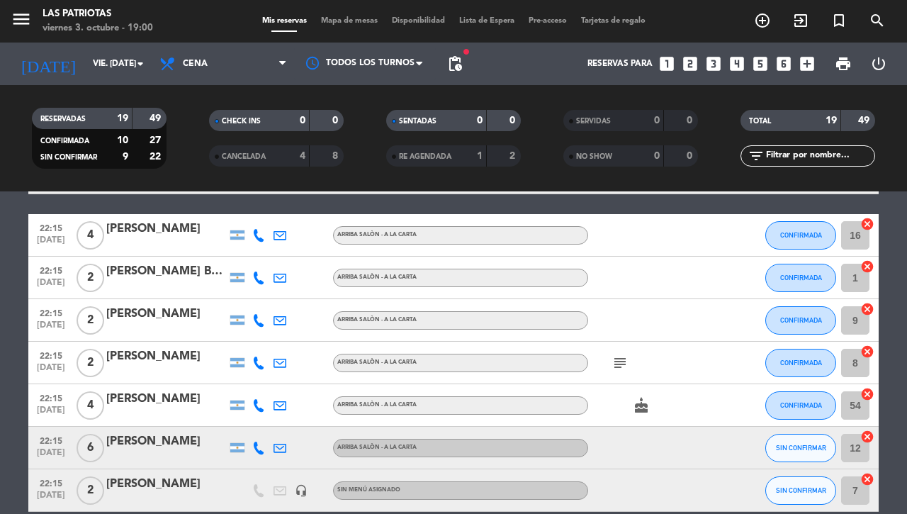
scroll to position [661, 0]
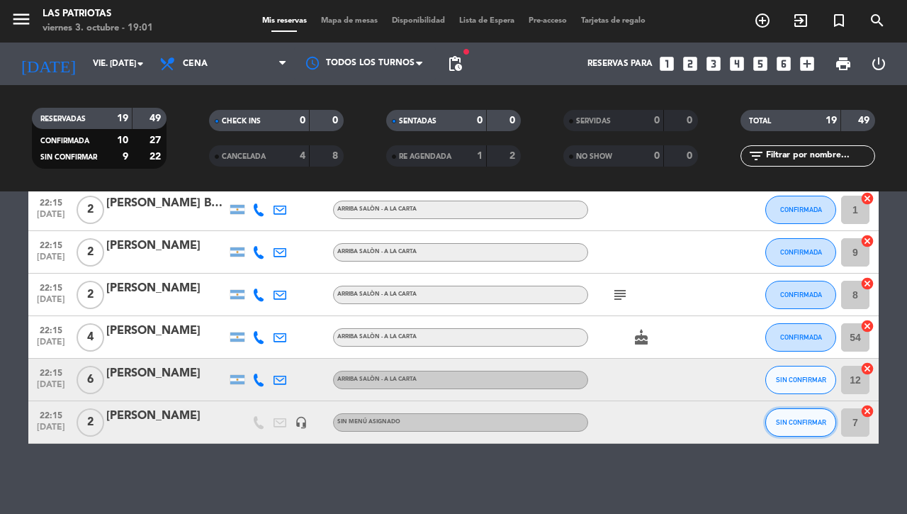
click at [787, 427] on button "SIN CONFIRMAR" at bounding box center [801, 422] width 71 height 28
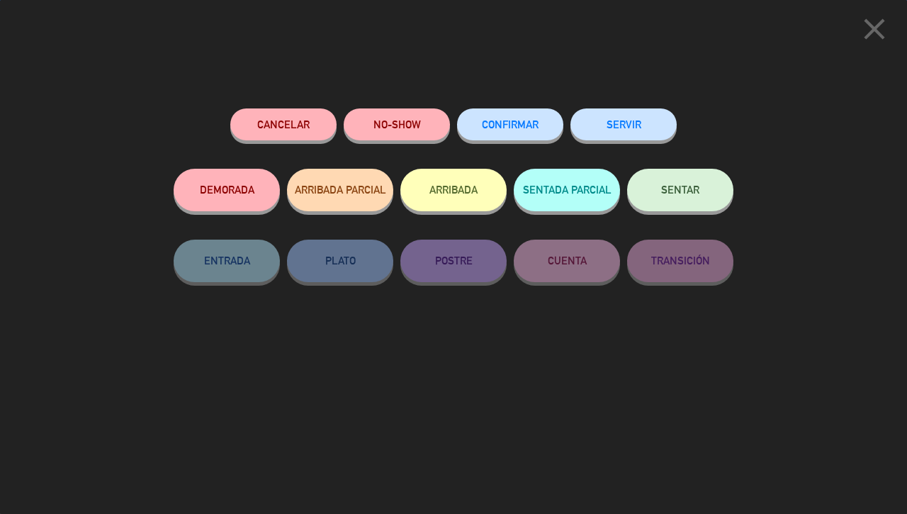
drag, startPoint x: 543, startPoint y: 118, endPoint x: 417, endPoint y: 15, distance: 163.2
click at [539, 118] on button "CONFIRMAR" at bounding box center [510, 124] width 106 height 32
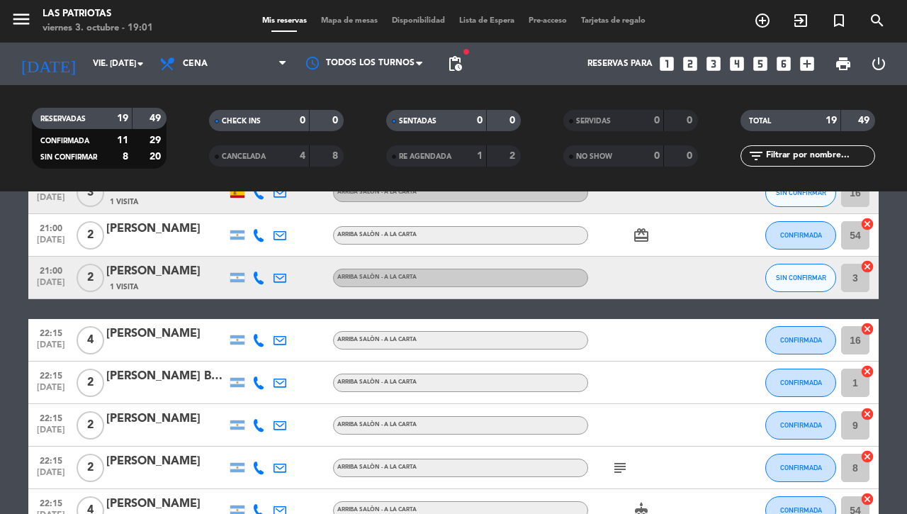
scroll to position [483, 0]
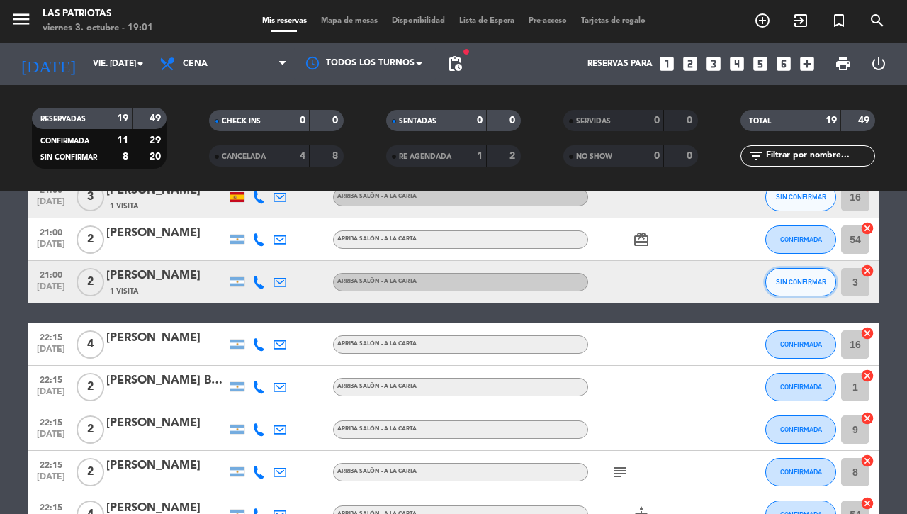
click at [785, 274] on button "SIN CONFIRMAR" at bounding box center [801, 282] width 71 height 28
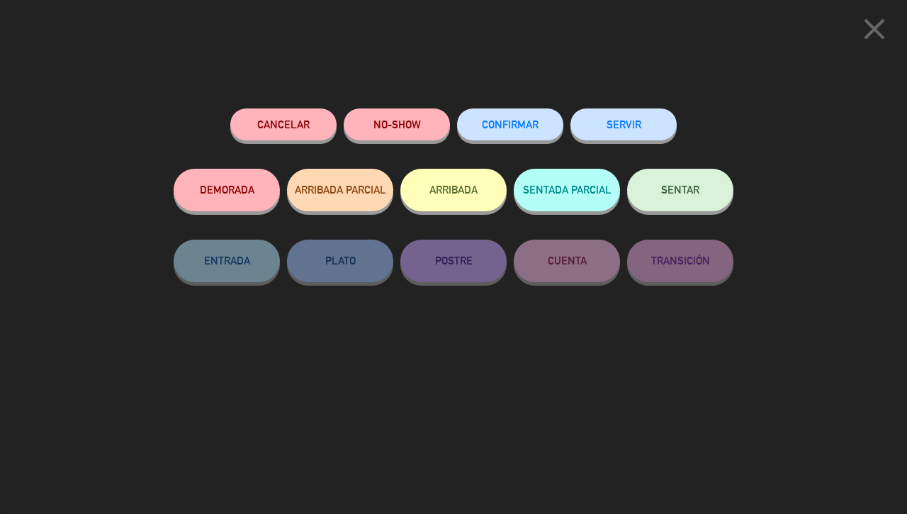
click at [525, 116] on button "CONFIRMAR" at bounding box center [510, 124] width 106 height 32
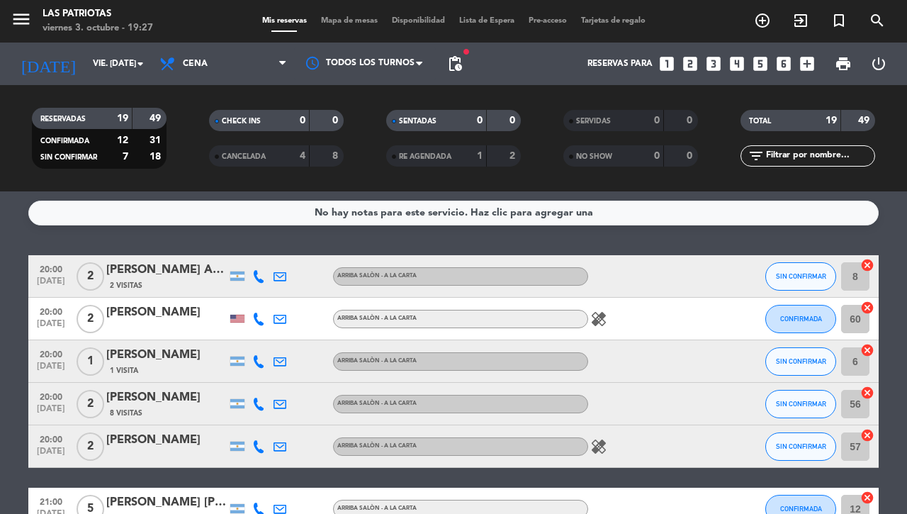
scroll to position [0, 0]
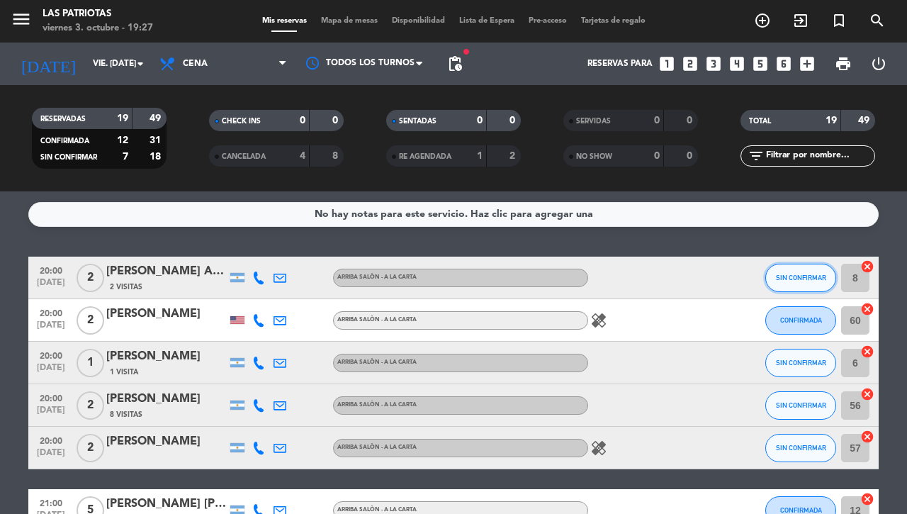
click at [785, 281] on span "SIN CONFIRMAR" at bounding box center [801, 278] width 50 height 8
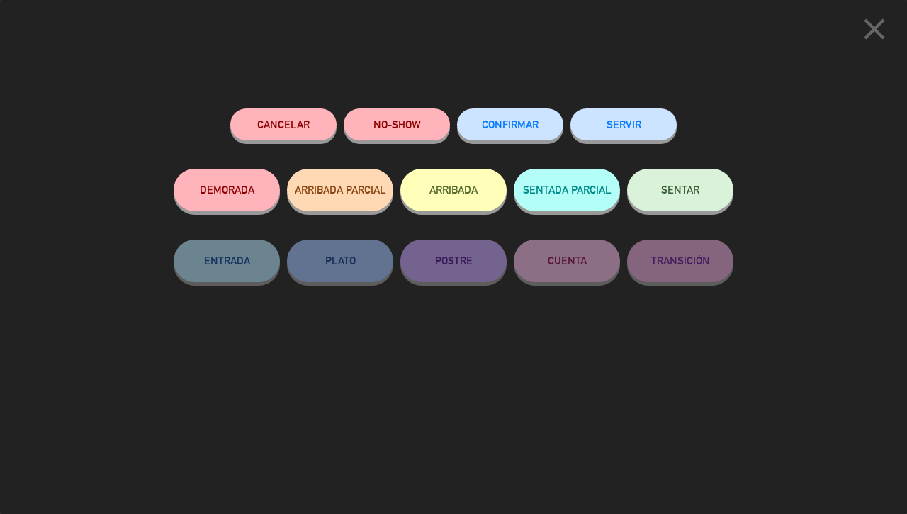
click at [520, 121] on span "CONFIRMAR" at bounding box center [510, 124] width 57 height 12
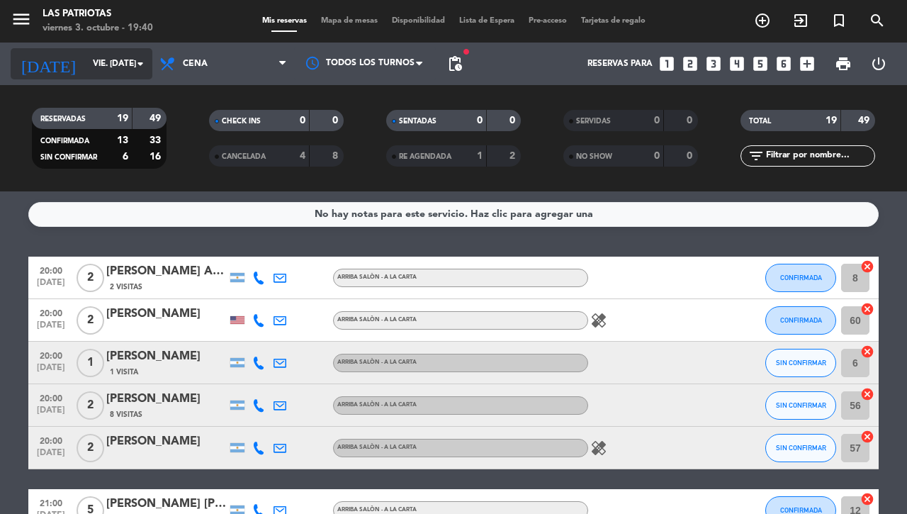
click at [87, 65] on input "vie. [DATE]" at bounding box center [142, 64] width 113 height 24
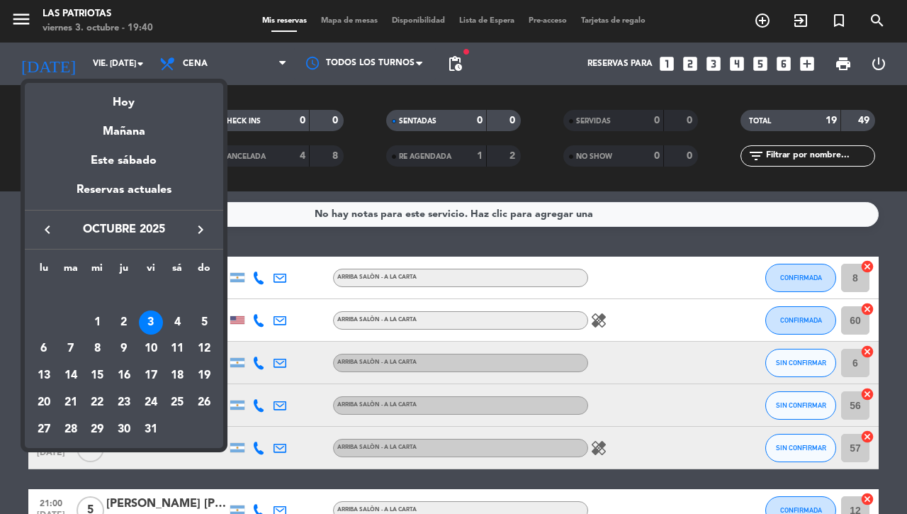
click at [119, 344] on div "9" at bounding box center [124, 349] width 24 height 24
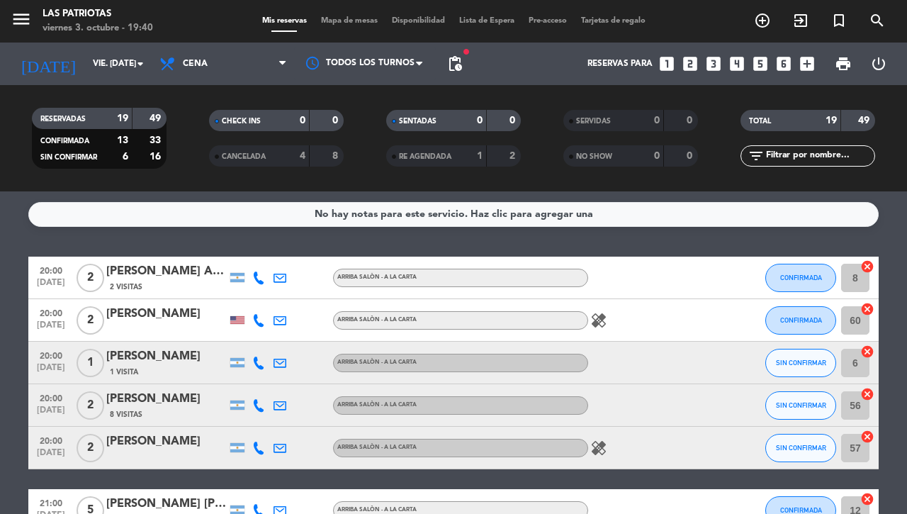
type input "[DEMOGRAPHIC_DATA] [DATE]"
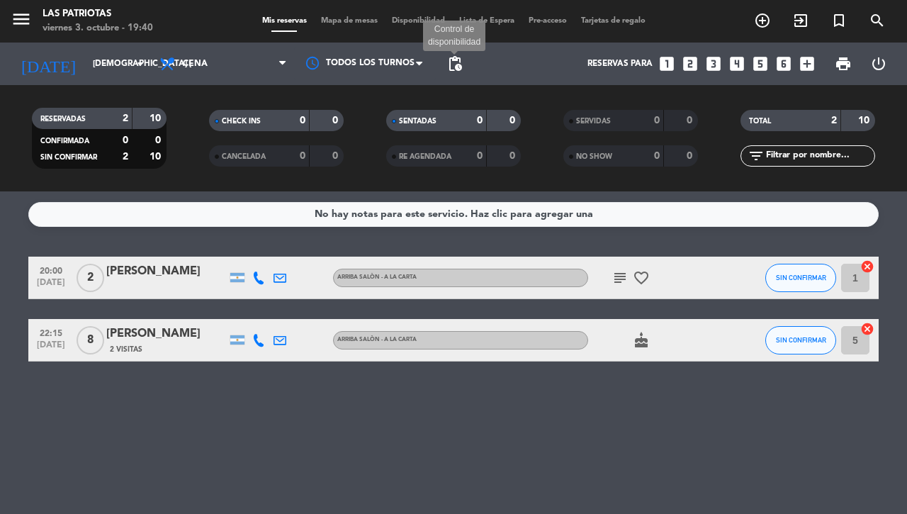
click at [454, 58] on span "pending_actions" at bounding box center [455, 63] width 17 height 17
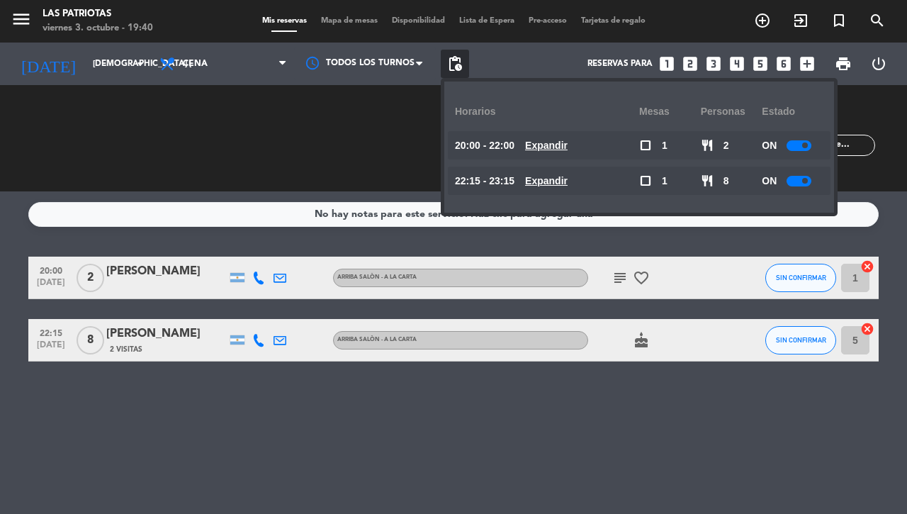
click at [803, 143] on div at bounding box center [799, 145] width 25 height 11
click at [802, 181] on div at bounding box center [799, 181] width 25 height 11
click at [618, 278] on icon "subject" at bounding box center [620, 277] width 17 height 17
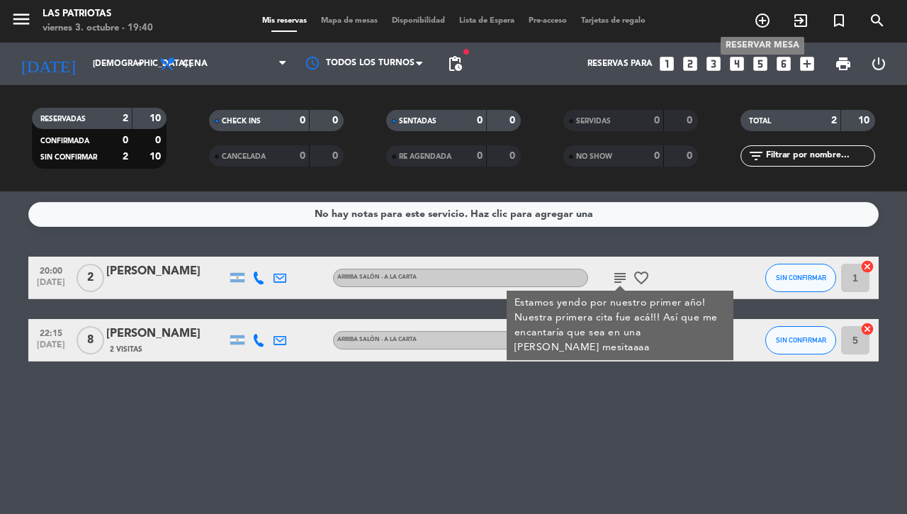
click at [759, 16] on icon "add_circle_outline" at bounding box center [762, 20] width 17 height 17
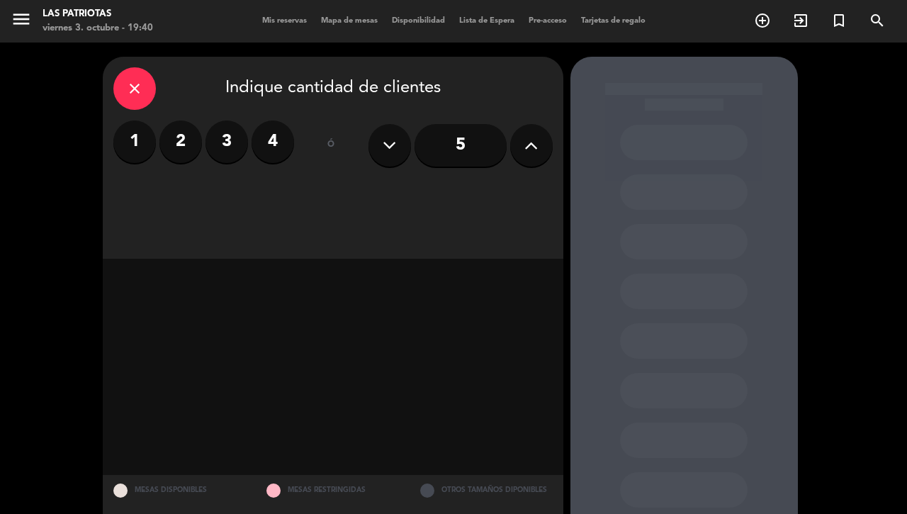
click at [119, 80] on div "close" at bounding box center [134, 88] width 43 height 43
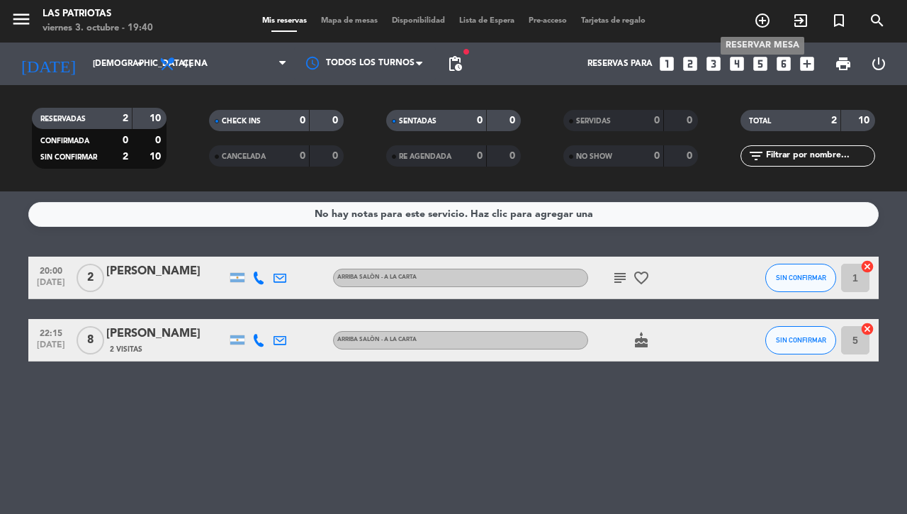
click at [764, 20] on icon "add_circle_outline" at bounding box center [762, 20] width 17 height 17
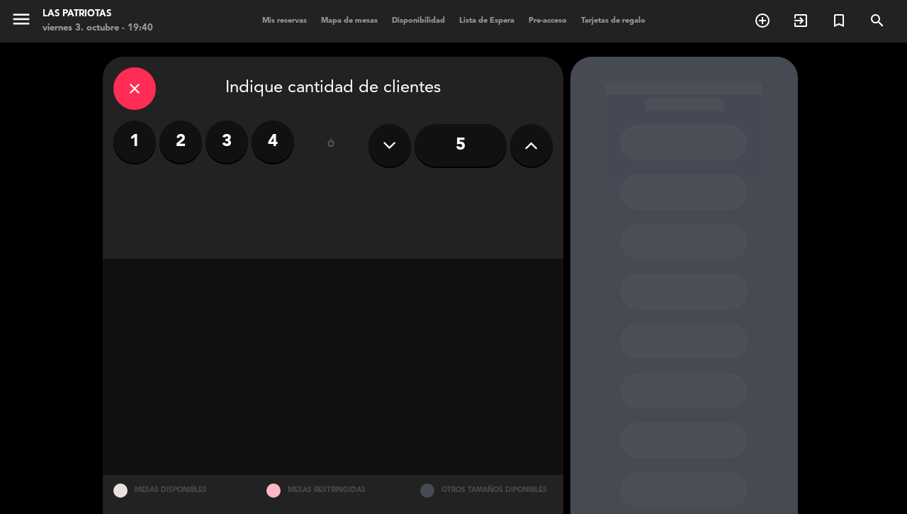
click at [121, 80] on div "close" at bounding box center [134, 88] width 43 height 43
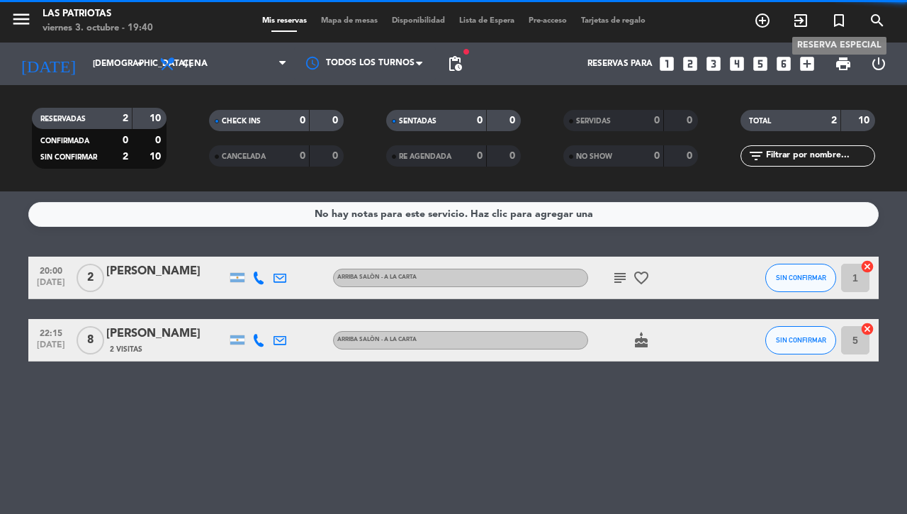
click at [836, 18] on icon "turned_in_not" at bounding box center [839, 20] width 17 height 17
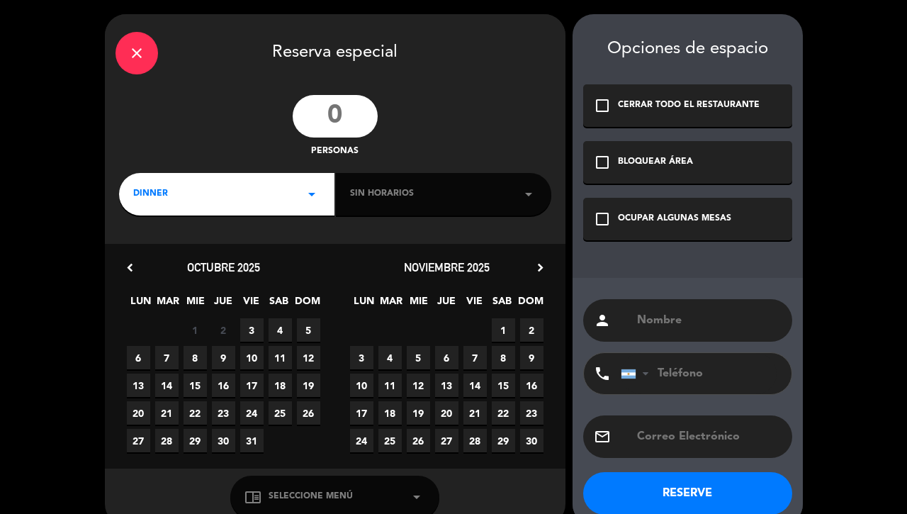
click at [339, 125] on input "number" at bounding box center [335, 116] width 85 height 43
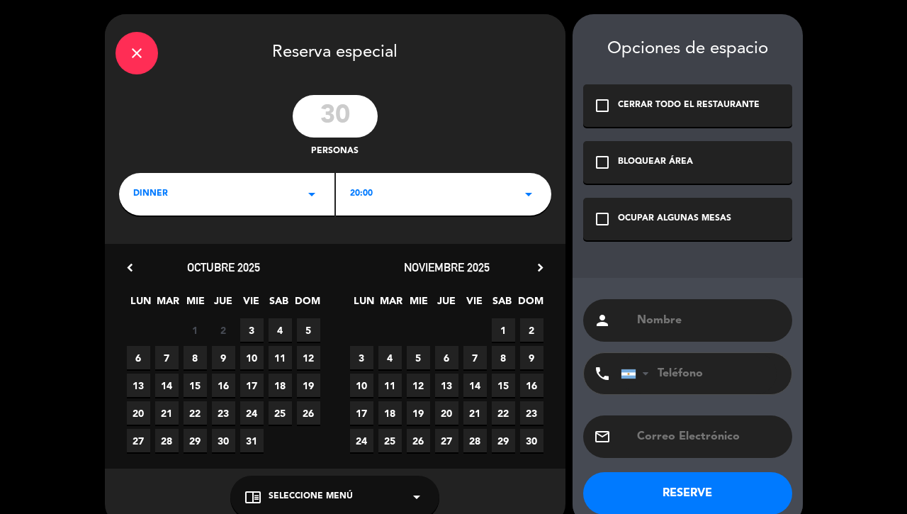
type input "30"
click at [288, 190] on div "DINNER arrow_drop_down" at bounding box center [226, 194] width 215 height 43
drag, startPoint x: 213, startPoint y: 236, endPoint x: 423, endPoint y: 168, distance: 220.6
click at [224, 232] on div "Cena" at bounding box center [227, 233] width 208 height 14
click at [598, 160] on icon "check_box_outline_blank" at bounding box center [602, 162] width 17 height 17
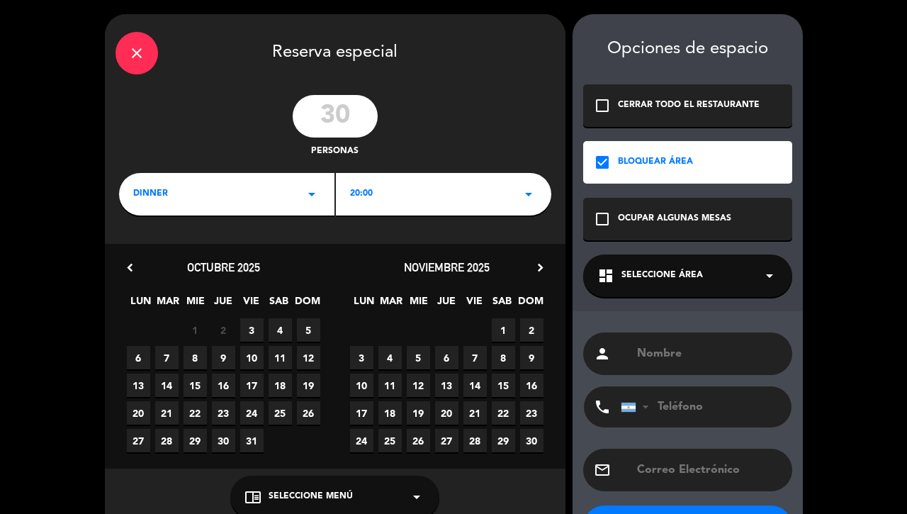
click at [600, 158] on icon "check_box" at bounding box center [602, 162] width 17 height 17
click at [598, 157] on icon "check_box" at bounding box center [602, 162] width 17 height 17
click at [603, 211] on icon "check_box_outline_blank" at bounding box center [602, 219] width 17 height 17
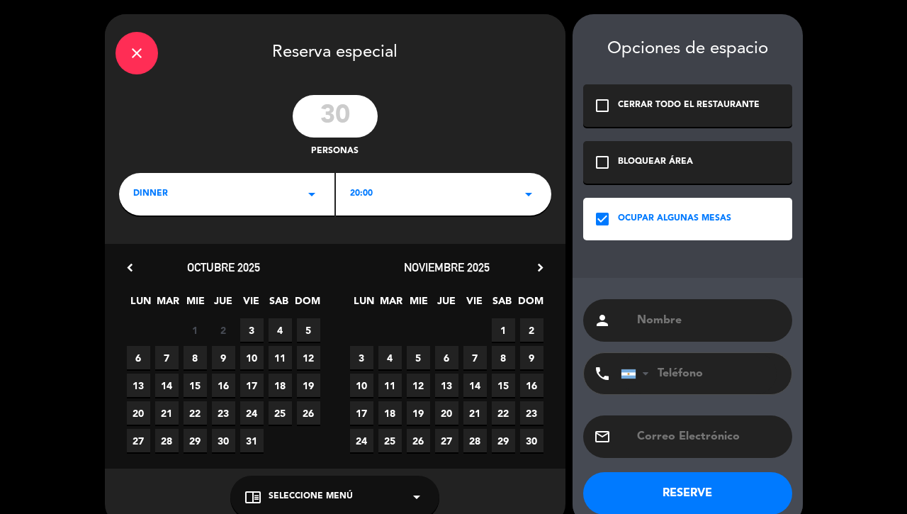
click at [683, 319] on input "text" at bounding box center [709, 320] width 146 height 20
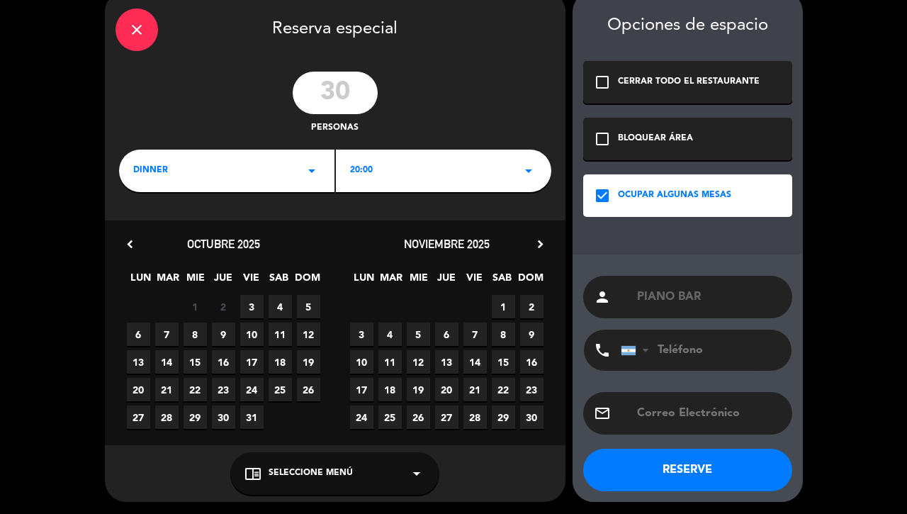
type input "PIANO BAR"
click at [678, 473] on button "RESERVE" at bounding box center [687, 470] width 209 height 43
click at [218, 330] on span "9" at bounding box center [223, 334] width 23 height 23
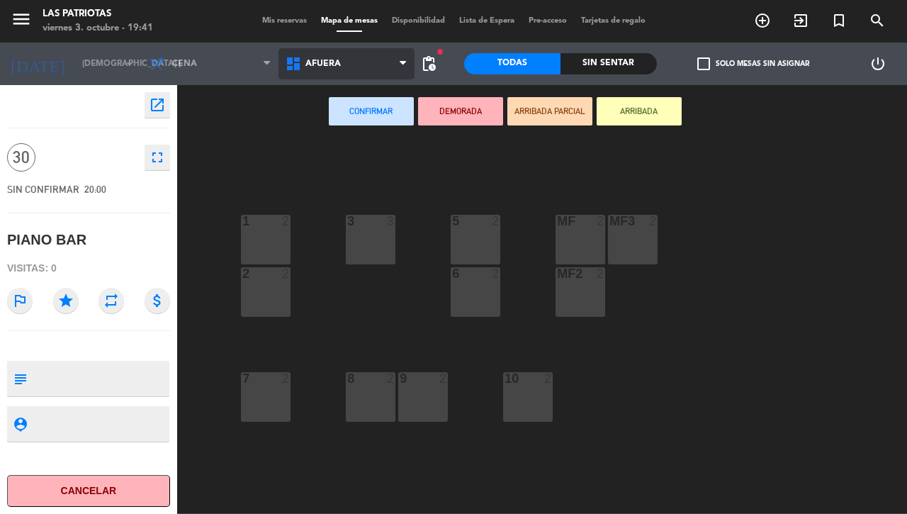
drag, startPoint x: 330, startPoint y: 71, endPoint x: 335, endPoint y: 85, distance: 15.3
click at [330, 69] on span "Afuera" at bounding box center [347, 63] width 137 height 31
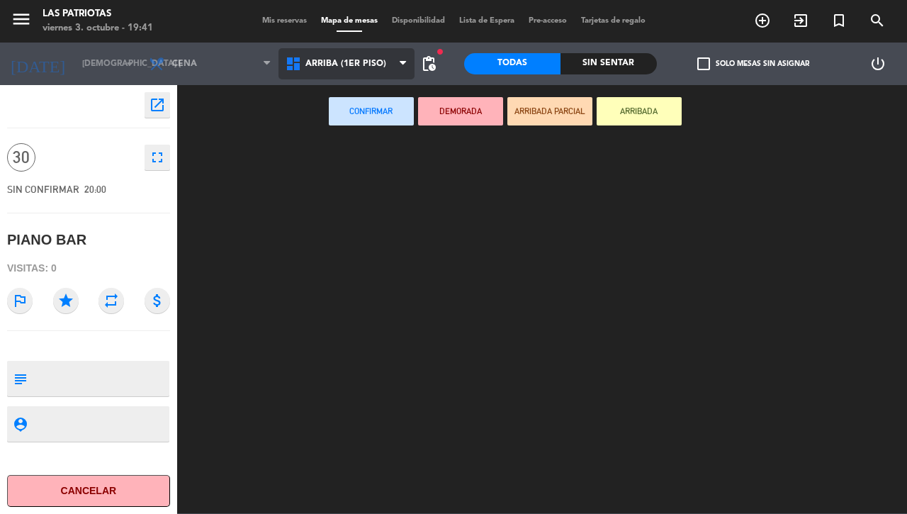
click at [334, 129] on ng-component "menu Las Patriotas viernes 3. octubre - 19:41 Mis reservas Mapa de mesas Dispon…" at bounding box center [453, 256] width 907 height 513
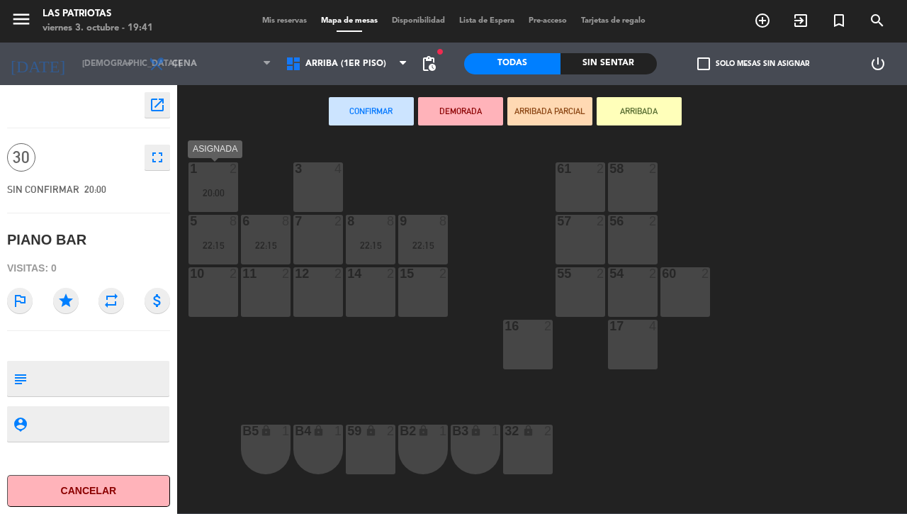
click at [217, 191] on div "20:00" at bounding box center [214, 193] width 50 height 10
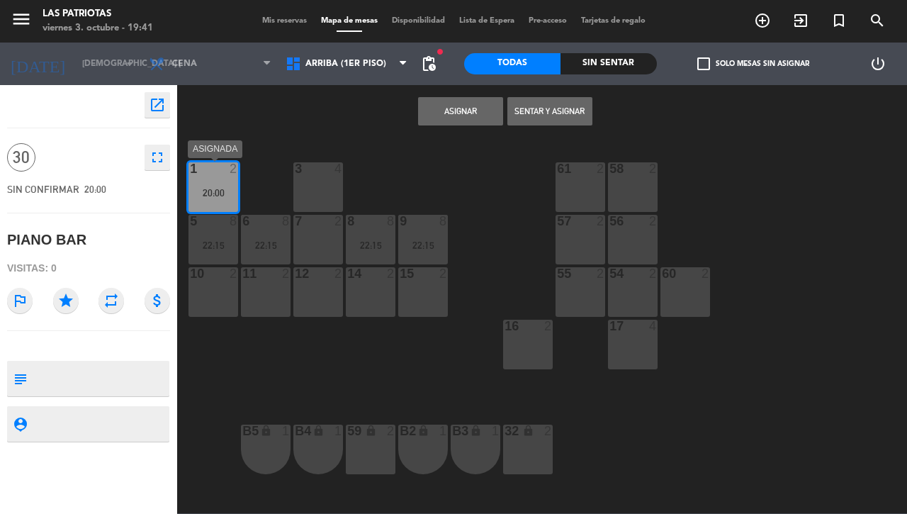
click at [220, 182] on div "1 2 20:00" at bounding box center [214, 187] width 50 height 50
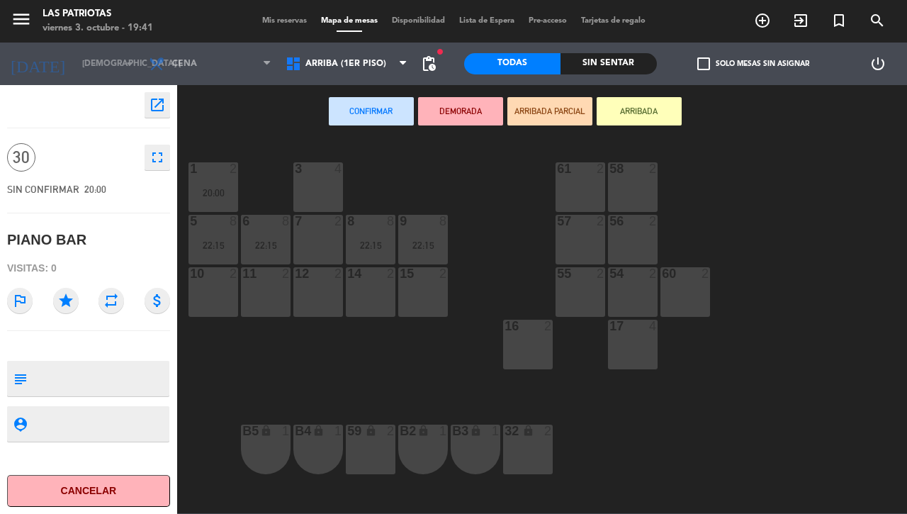
click at [313, 185] on div "3 4" at bounding box center [318, 187] width 50 height 50
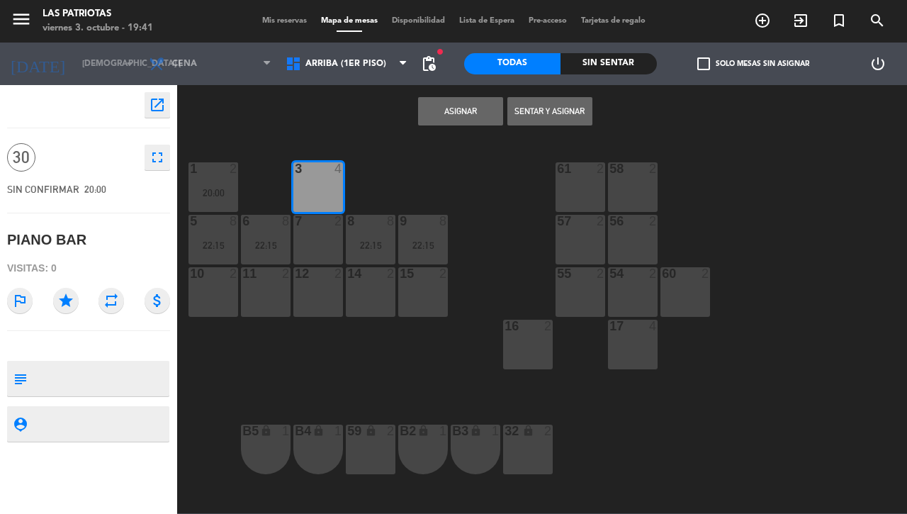
click at [319, 232] on div "7 2" at bounding box center [318, 240] width 50 height 50
click at [287, 27] on div "Mis reservas Mapa de mesas Disponibilidad Lista de Espera Pre-acceso Tarjetas d…" at bounding box center [454, 21] width 398 height 13
click at [285, 21] on span "Mis reservas" at bounding box center [284, 21] width 59 height 8
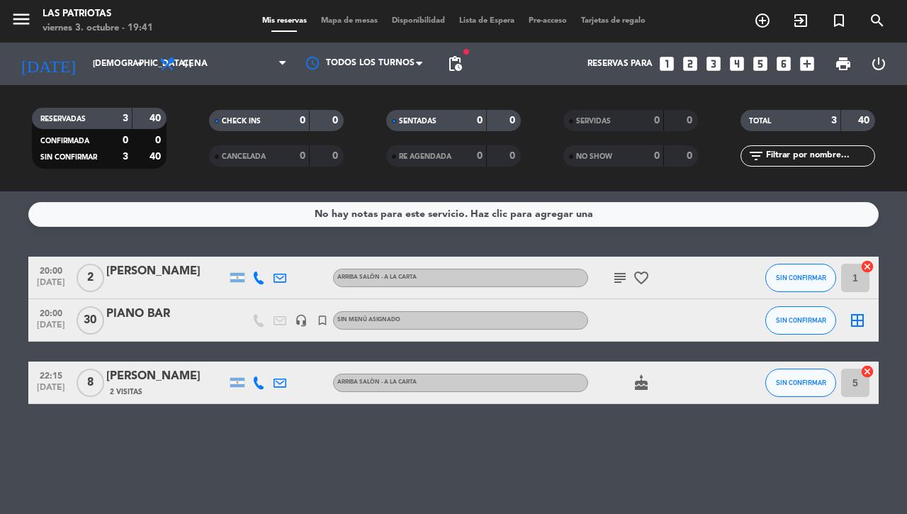
click at [868, 370] on icon "cancel" at bounding box center [868, 371] width 14 height 14
click at [865, 269] on icon "cancel" at bounding box center [868, 266] width 14 height 14
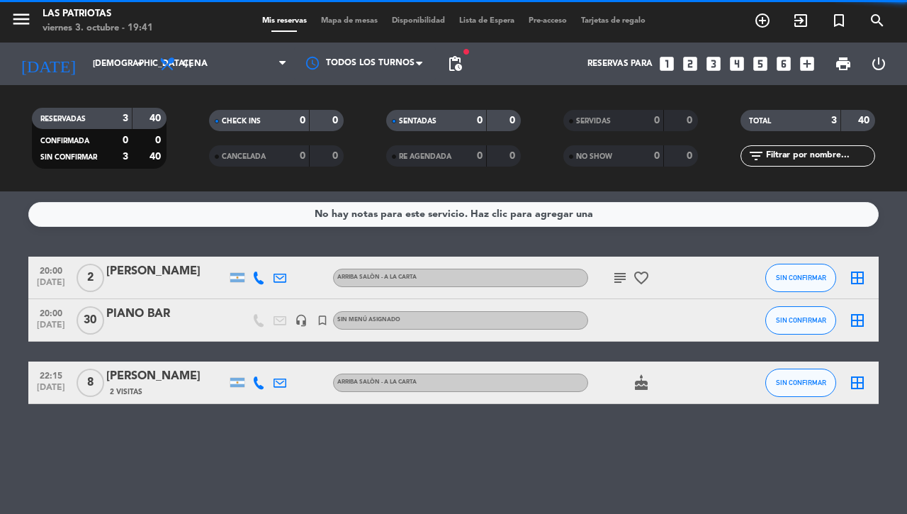
click at [854, 323] on icon "border_all" at bounding box center [857, 320] width 17 height 17
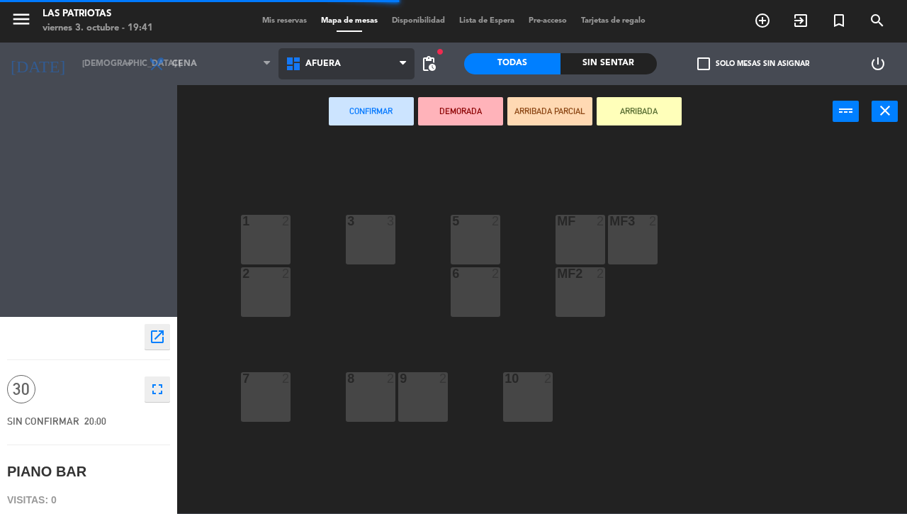
drag, startPoint x: 299, startPoint y: 62, endPoint x: 320, endPoint y: 99, distance: 42.8
click at [301, 62] on icon at bounding box center [295, 63] width 21 height 17
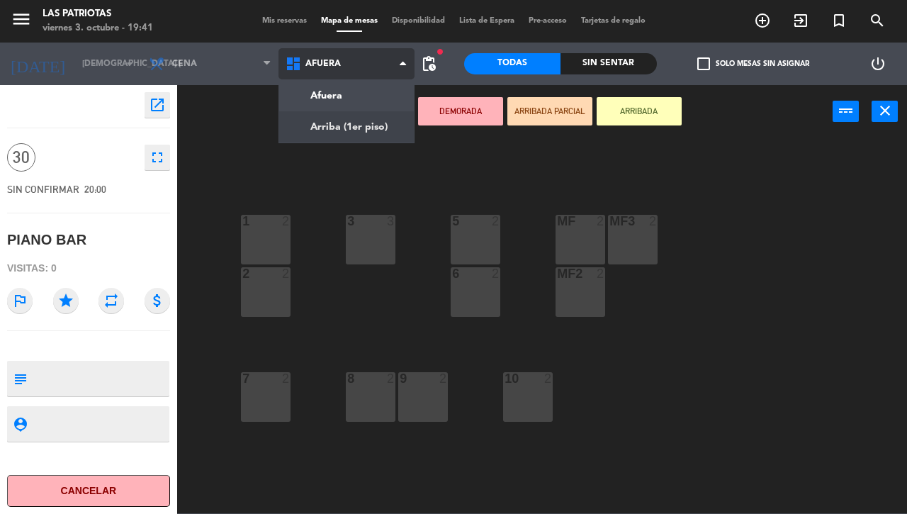
click at [346, 132] on ng-component "menu Las Patriotas viernes 3. octubre - 19:41 Mis reservas Mapa de mesas Dispon…" at bounding box center [453, 256] width 907 height 513
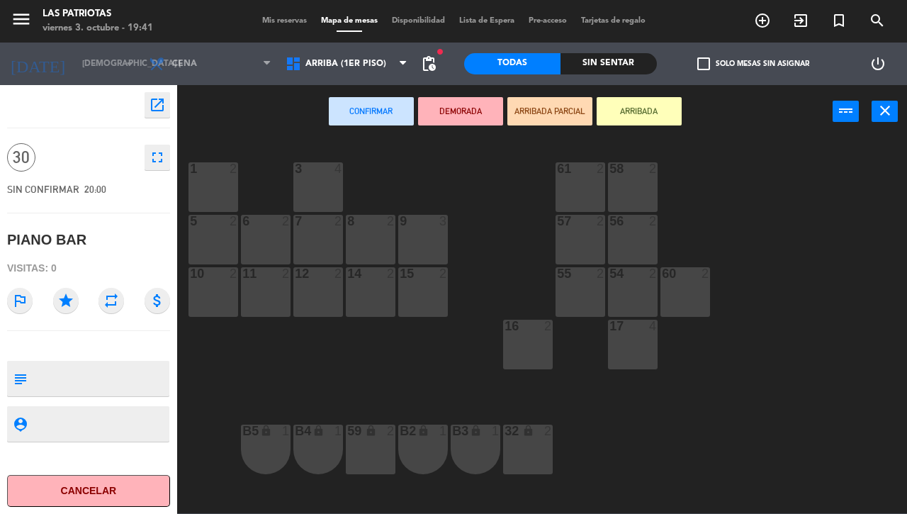
drag, startPoint x: 214, startPoint y: 189, endPoint x: 334, endPoint y: 192, distance: 119.8
click at [216, 189] on div "1 2" at bounding box center [214, 187] width 50 height 50
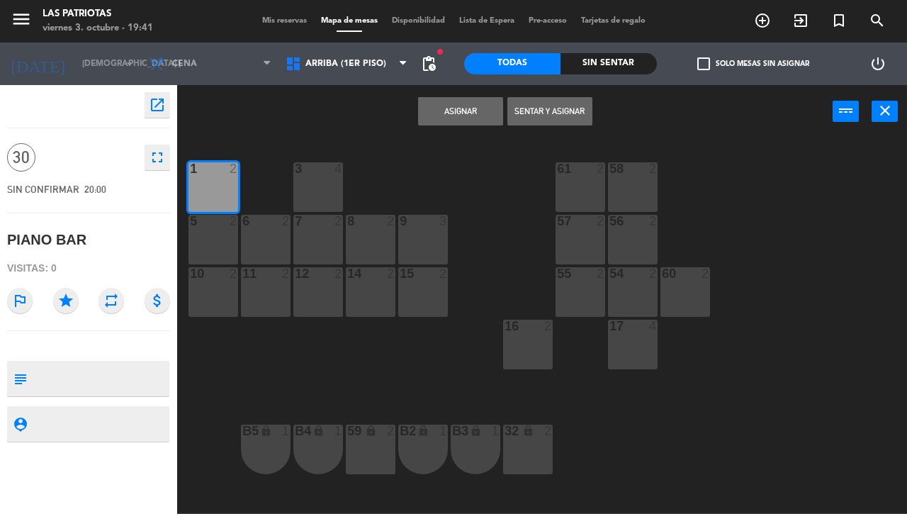
click at [320, 188] on div "3 4" at bounding box center [318, 187] width 50 height 50
click at [222, 250] on div "5 2" at bounding box center [214, 240] width 50 height 50
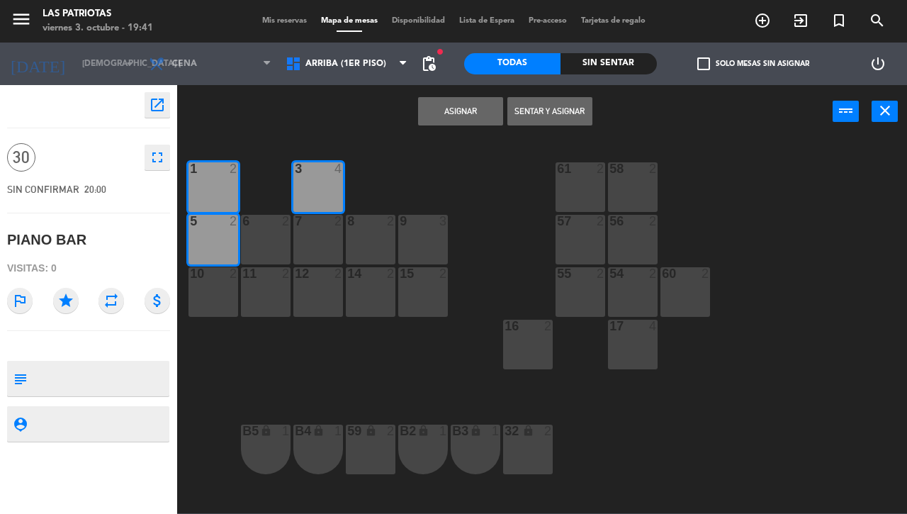
click at [264, 248] on div "6 2" at bounding box center [266, 240] width 50 height 50
click at [321, 247] on div "7 2" at bounding box center [318, 240] width 50 height 50
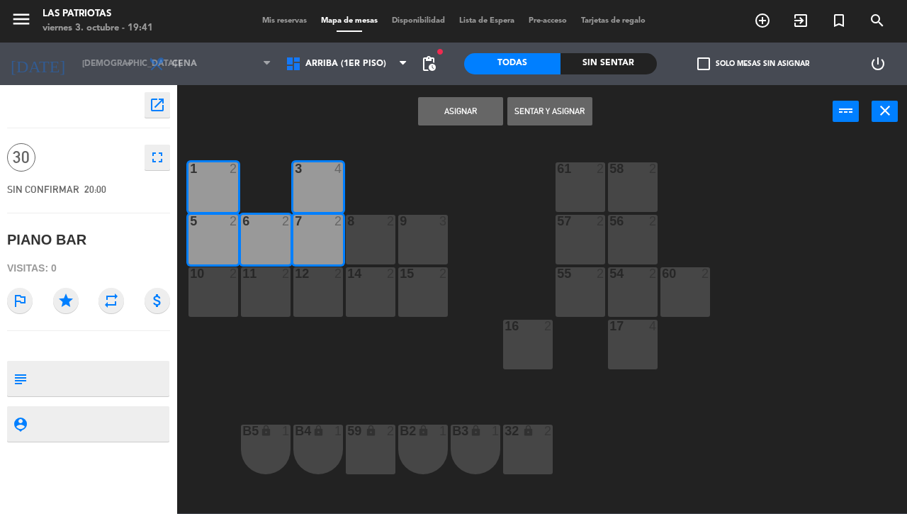
drag, startPoint x: 358, startPoint y: 232, endPoint x: 391, endPoint y: 232, distance: 32.6
click at [359, 232] on div "8 2" at bounding box center [371, 240] width 50 height 50
click at [416, 235] on div "9 3" at bounding box center [423, 240] width 50 height 50
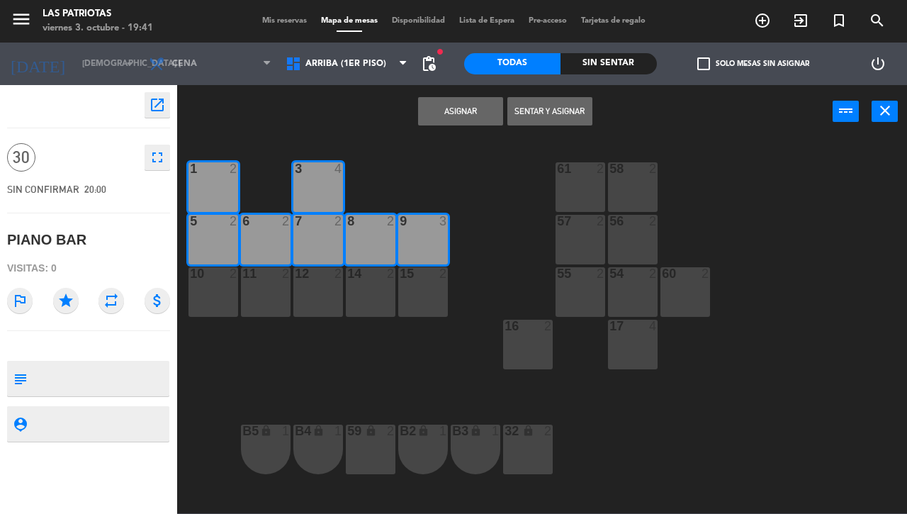
drag, startPoint x: 202, startPoint y: 313, endPoint x: 259, endPoint y: 295, distance: 60.1
click at [203, 313] on div "10 2" at bounding box center [214, 292] width 50 height 50
click at [274, 289] on div "11 2" at bounding box center [266, 292] width 50 height 50
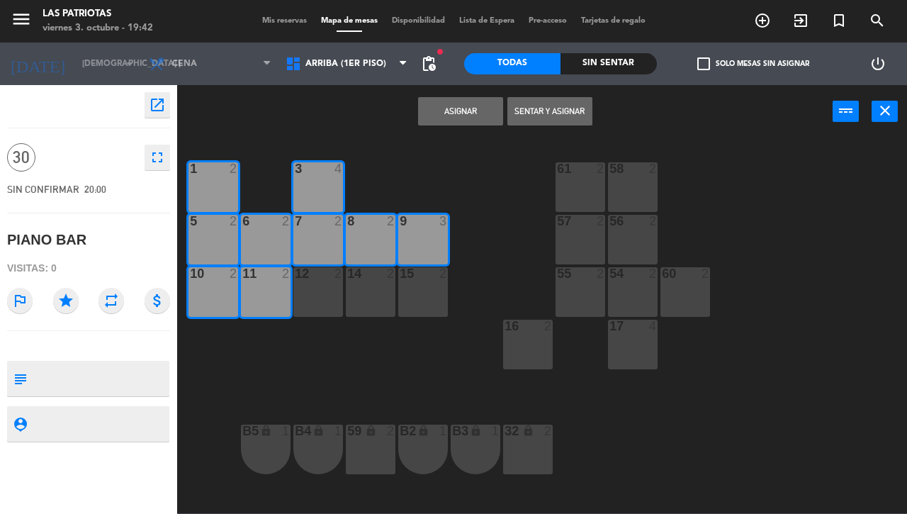
drag, startPoint x: 318, startPoint y: 287, endPoint x: 353, endPoint y: 288, distance: 35.5
click at [319, 287] on div "12 2" at bounding box center [318, 292] width 50 height 50
click at [364, 285] on div "14 2" at bounding box center [371, 292] width 50 height 50
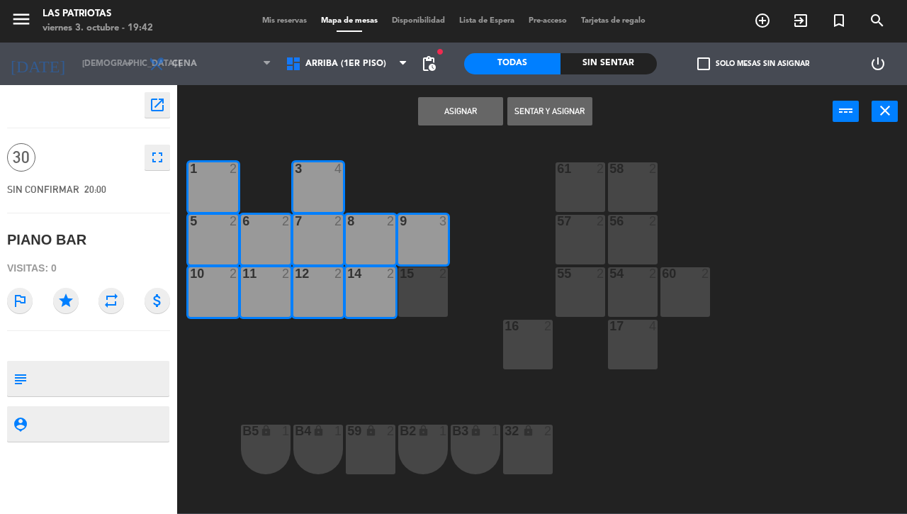
click at [427, 285] on div "15 2" at bounding box center [423, 292] width 50 height 50
click at [466, 108] on button "Asignar" at bounding box center [460, 111] width 85 height 28
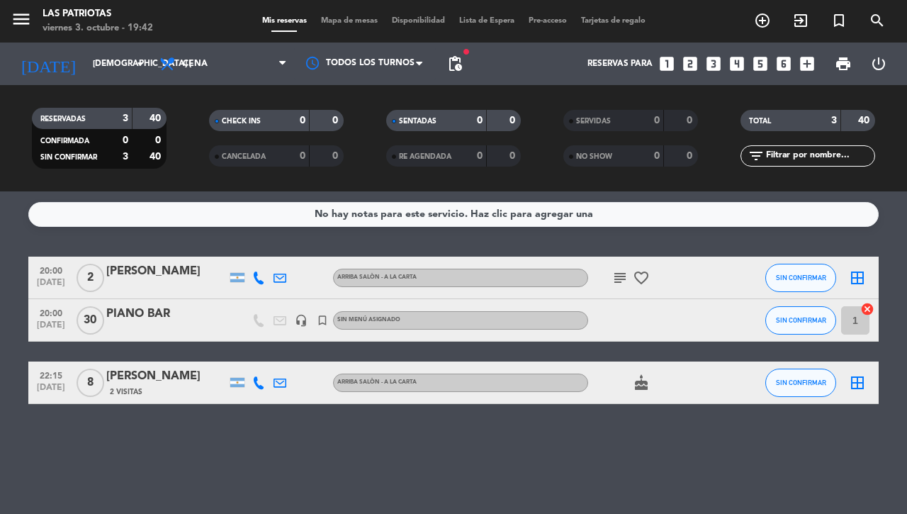
click at [854, 269] on icon "border_all" at bounding box center [857, 277] width 17 height 17
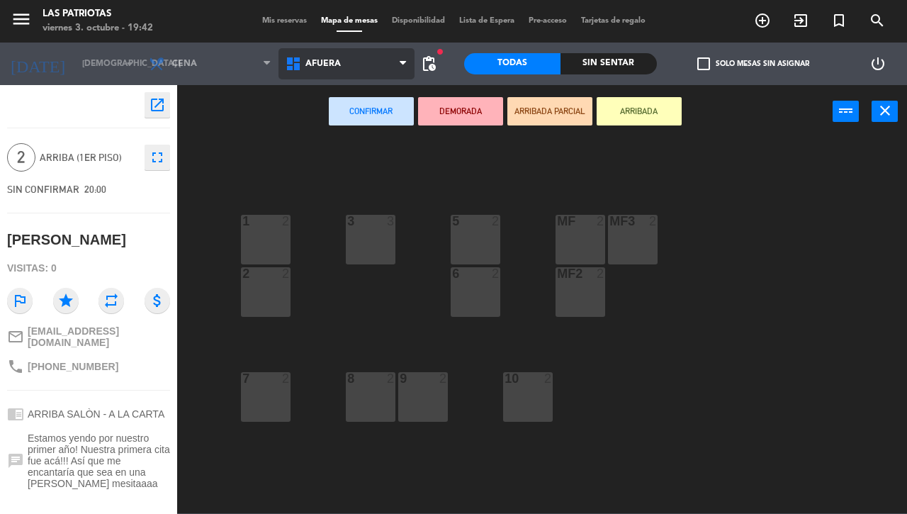
drag, startPoint x: 344, startPoint y: 61, endPoint x: 362, endPoint y: 104, distance: 47.0
click at [344, 62] on span "Afuera" at bounding box center [347, 63] width 137 height 31
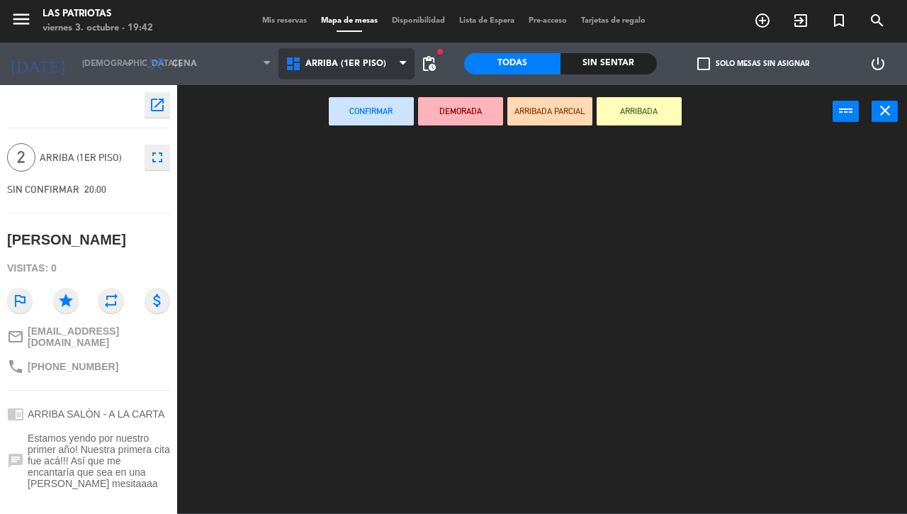
click at [359, 125] on ng-component "menu Las Patriotas viernes 3. octubre - 19:42 Mis reservas Mapa de mesas Dispon…" at bounding box center [453, 256] width 907 height 513
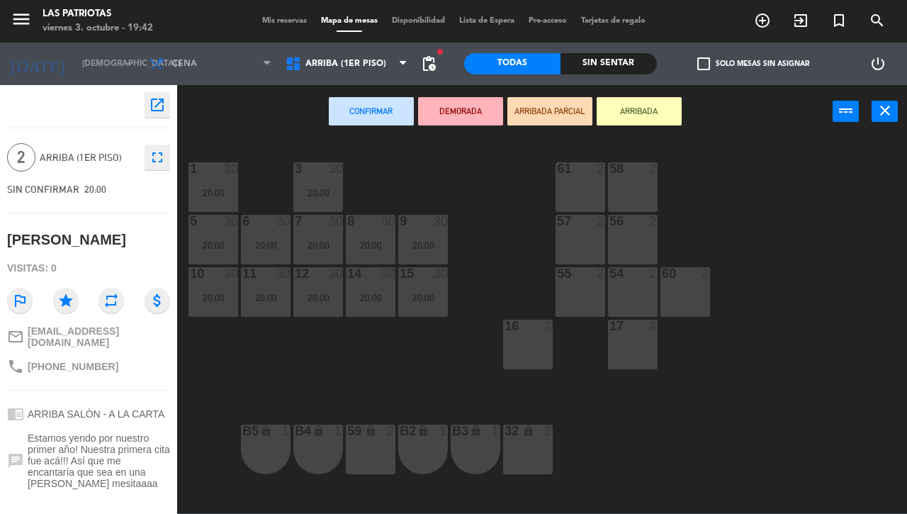
click at [629, 182] on div "58 2" at bounding box center [633, 187] width 50 height 50
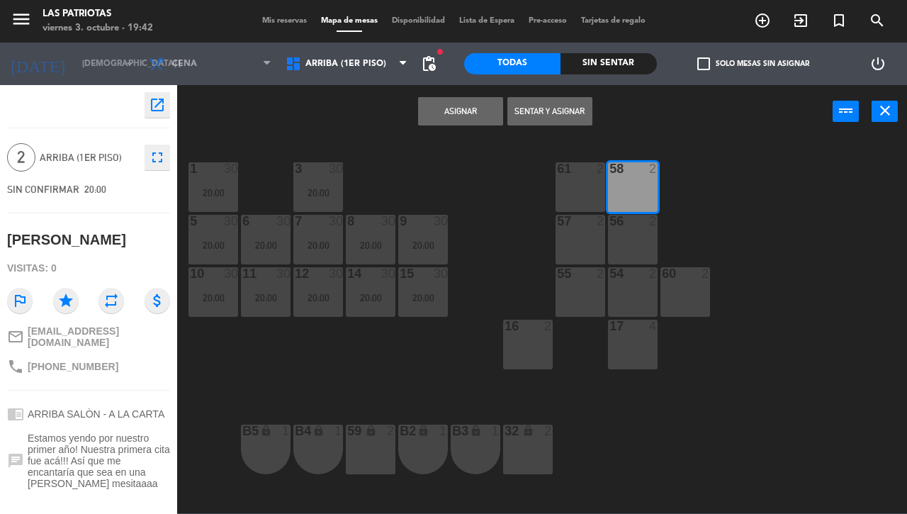
click at [471, 108] on button "Asignar" at bounding box center [460, 111] width 85 height 28
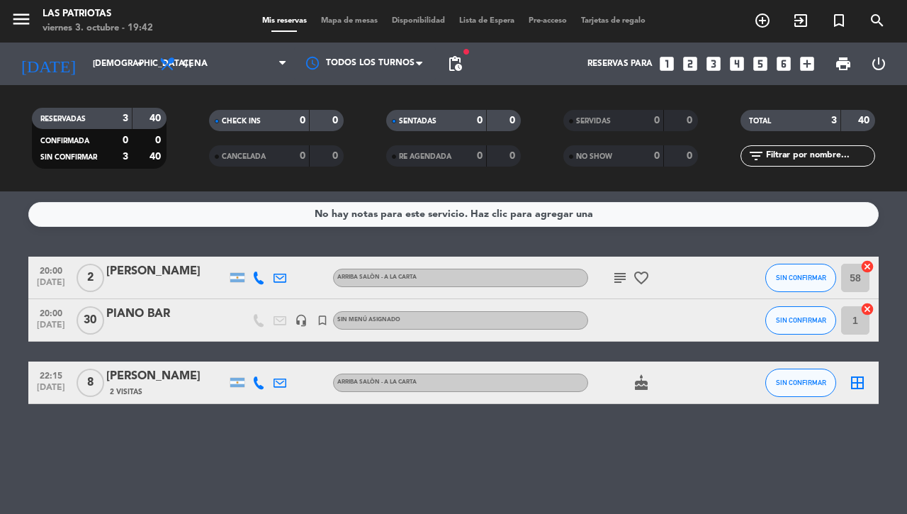
click at [856, 383] on icon "border_all" at bounding box center [857, 382] width 17 height 17
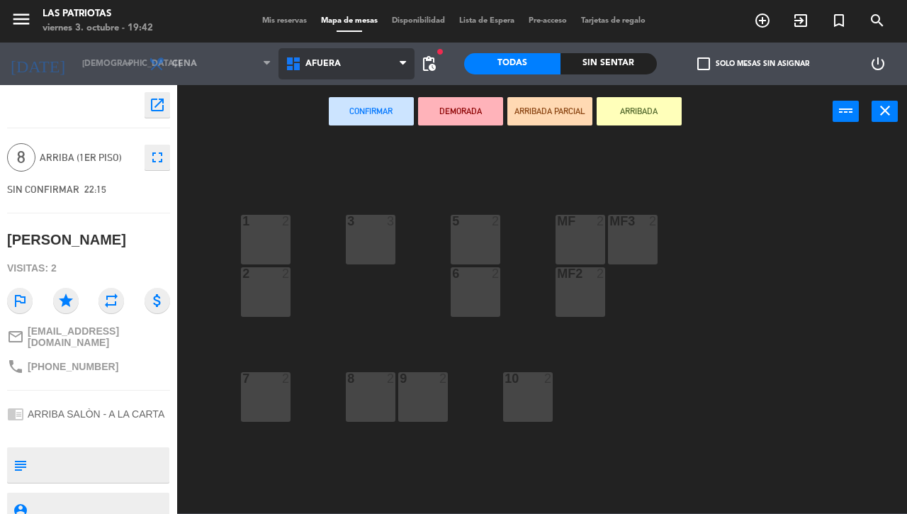
click at [330, 64] on span "Afuera" at bounding box center [323, 64] width 35 height 10
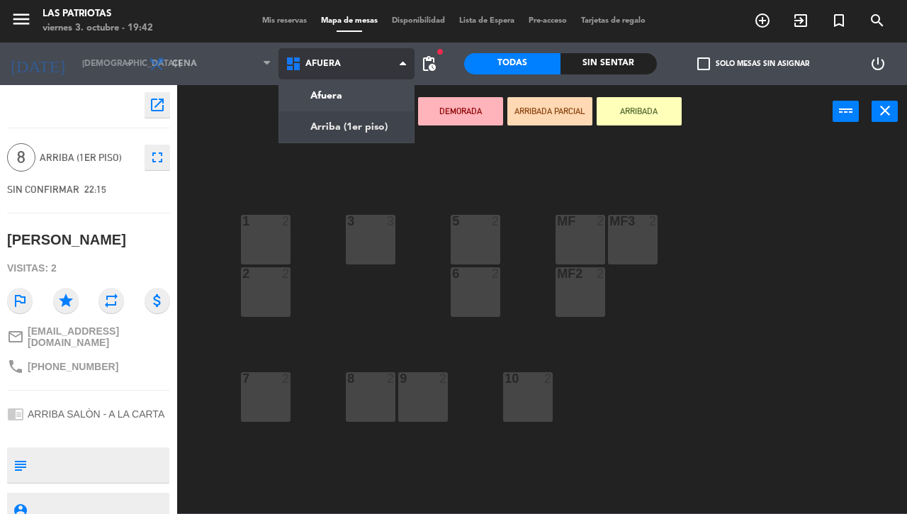
click at [342, 128] on ng-component "menu Las Patriotas viernes 3. octubre - 19:42 Mis reservas Mapa de mesas Dispon…" at bounding box center [453, 256] width 907 height 513
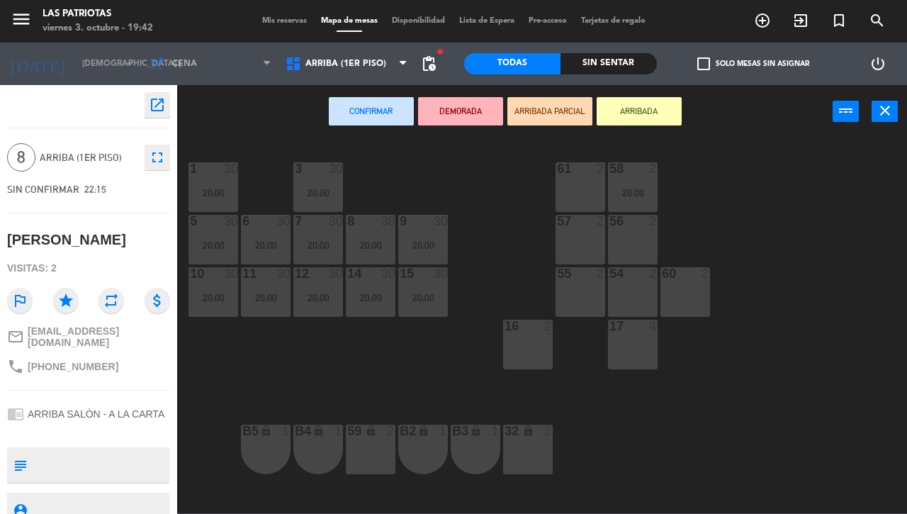
click at [593, 278] on div "2" at bounding box center [604, 273] width 23 height 13
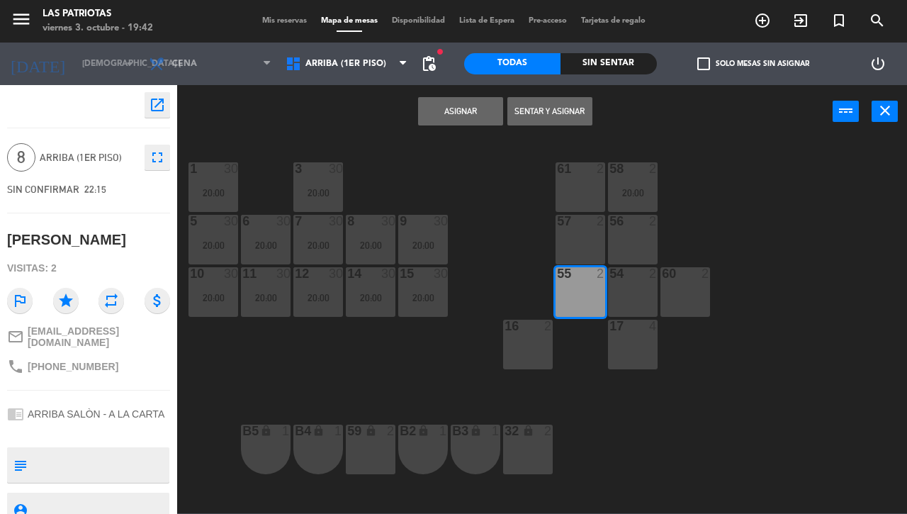
drag, startPoint x: 588, startPoint y: 240, endPoint x: 588, endPoint y: 207, distance: 32.6
click at [588, 239] on div "57 2" at bounding box center [581, 240] width 50 height 50
click at [588, 198] on div "61 2" at bounding box center [581, 187] width 50 height 50
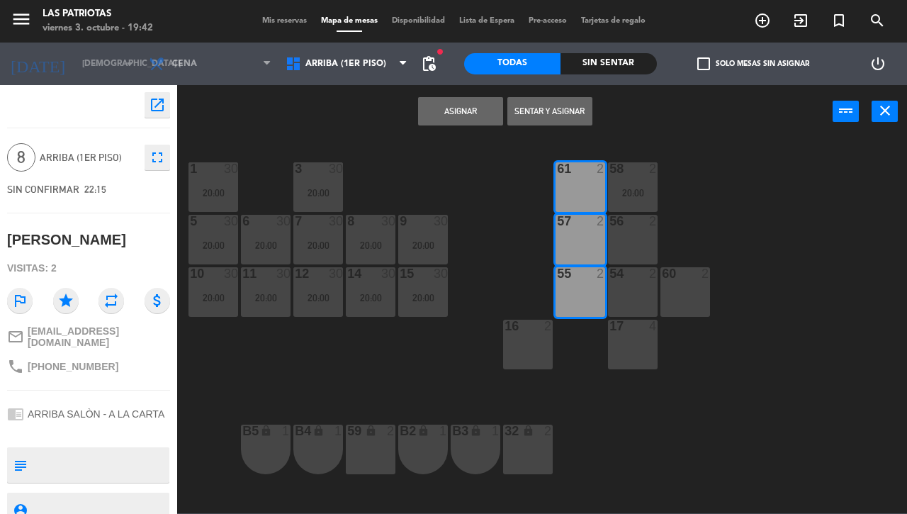
click at [475, 107] on button "Asignar" at bounding box center [460, 111] width 85 height 28
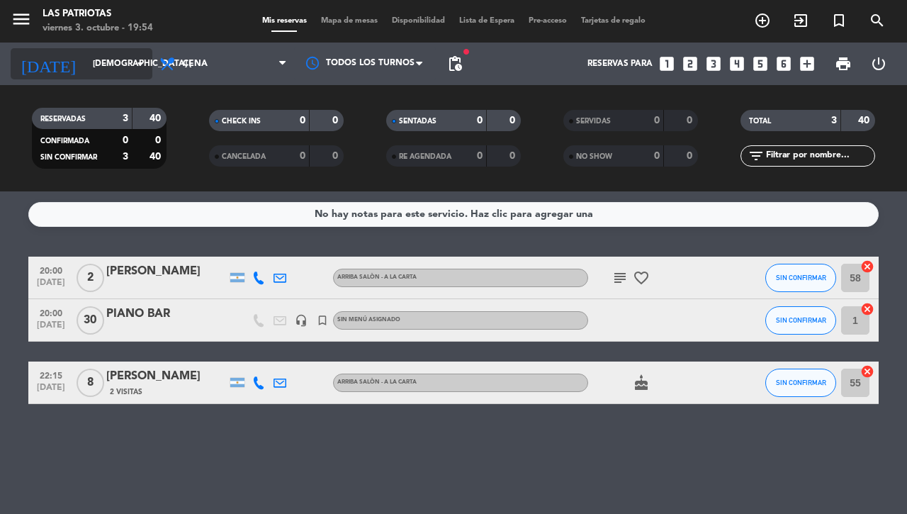
click at [101, 52] on input "[DEMOGRAPHIC_DATA] [DATE]" at bounding box center [142, 64] width 113 height 24
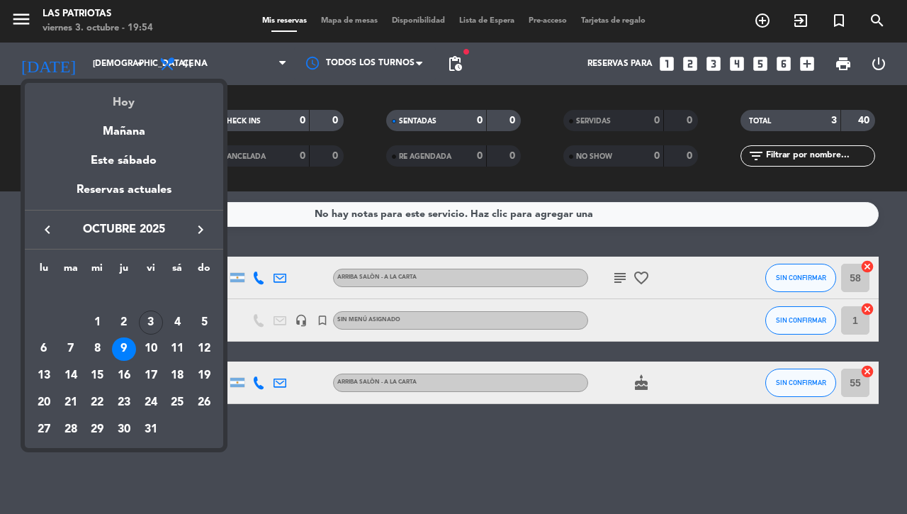
click at [126, 101] on div "Hoy" at bounding box center [124, 97] width 198 height 29
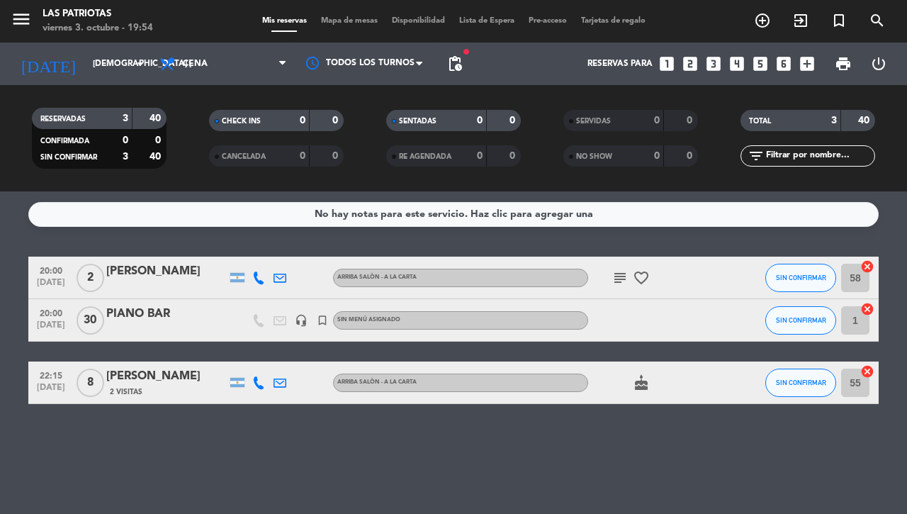
type input "vie. [DATE]"
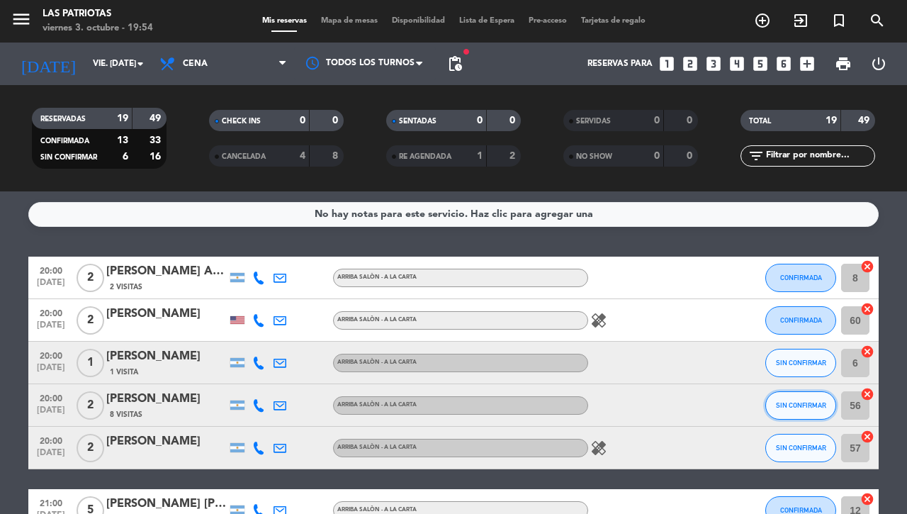
click at [794, 412] on button "SIN CONFIRMAR" at bounding box center [801, 405] width 71 height 28
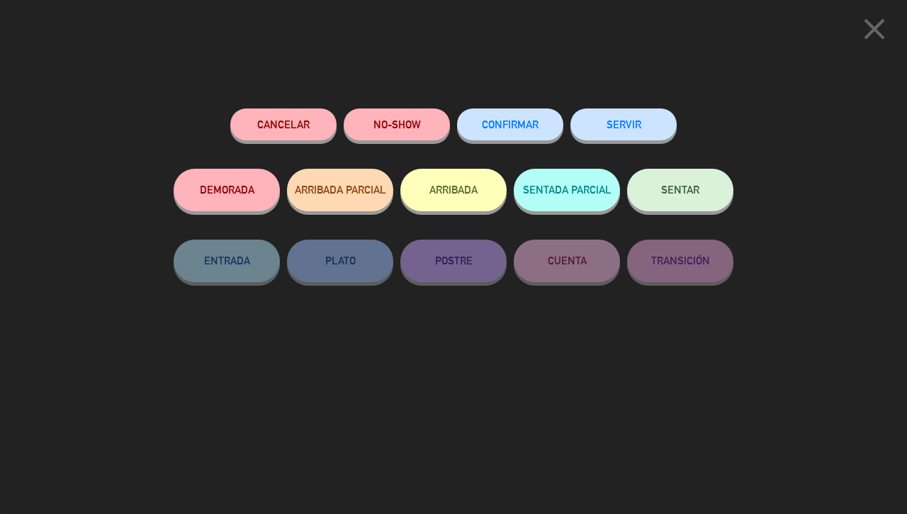
click at [415, 124] on button "NO-SHOW" at bounding box center [397, 124] width 106 height 32
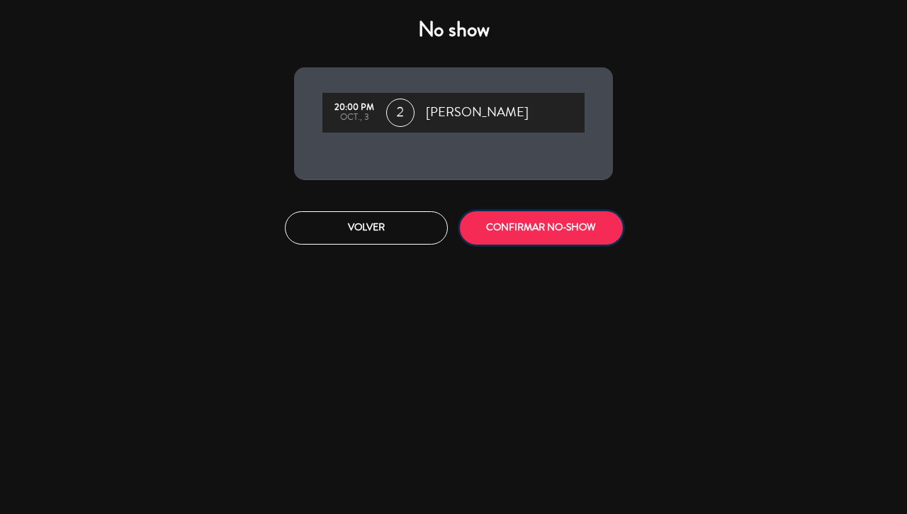
click at [547, 227] on button "CONFIRMAR NO-SHOW" at bounding box center [541, 227] width 163 height 33
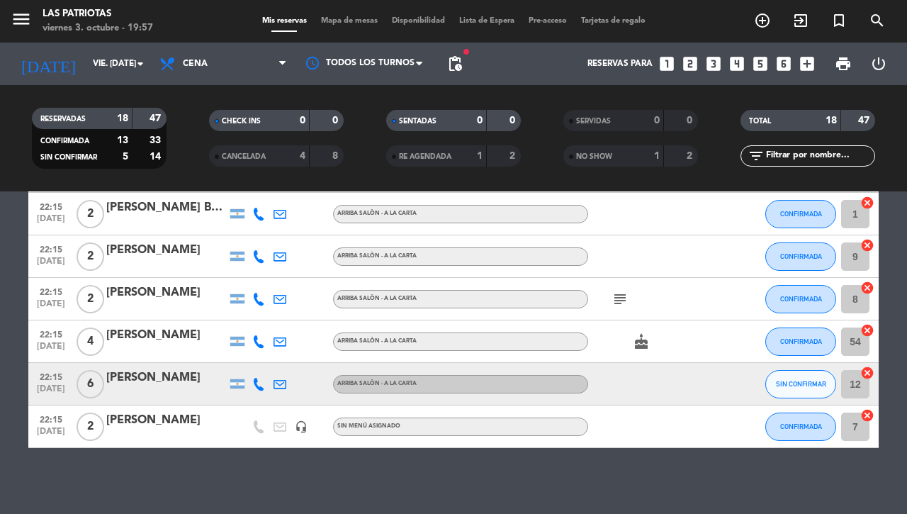
scroll to position [618, 0]
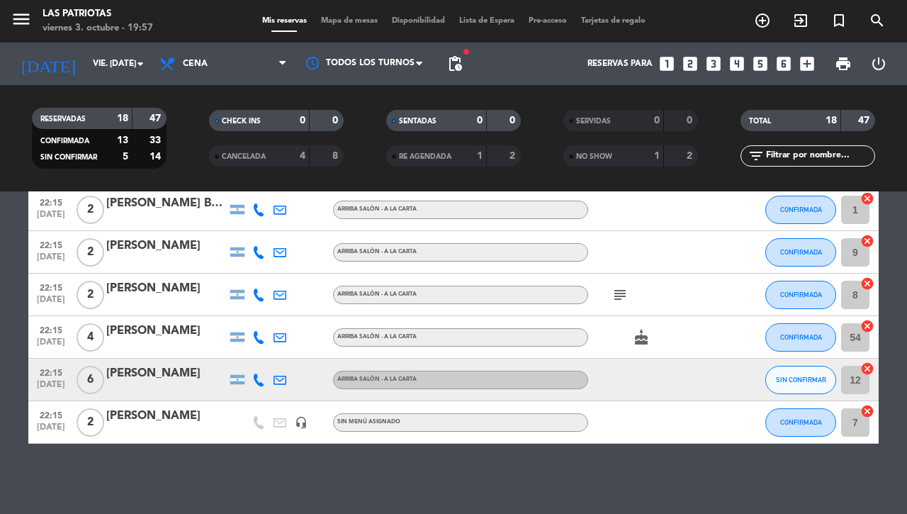
click at [612, 291] on icon "subject" at bounding box center [620, 294] width 17 height 17
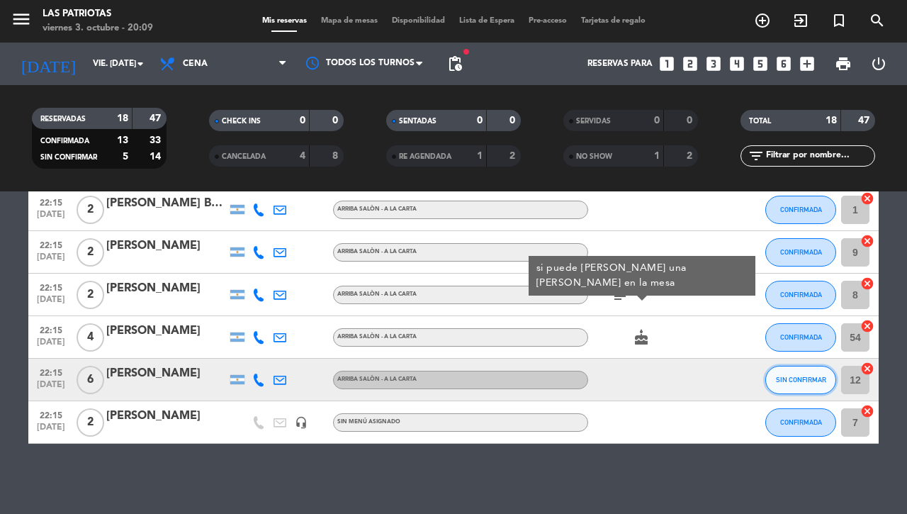
click at [783, 377] on span "SIN CONFIRMAR" at bounding box center [801, 380] width 50 height 8
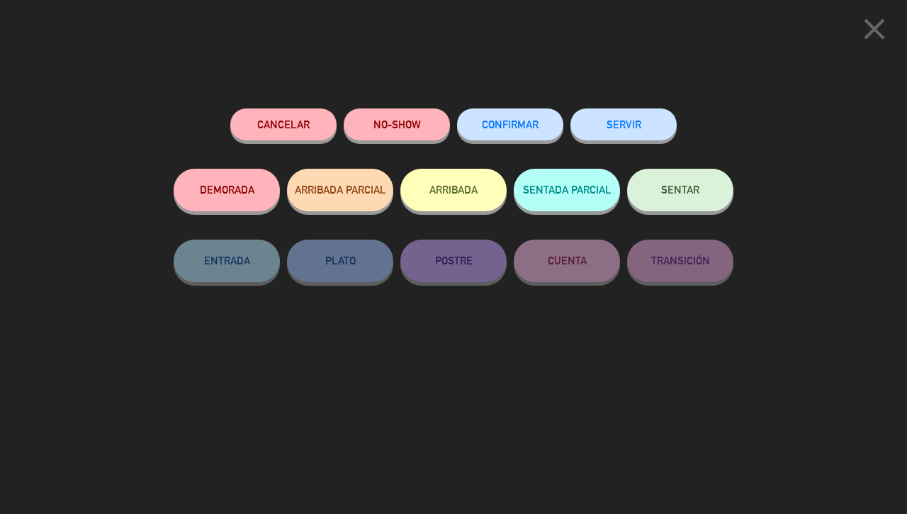
click at [521, 123] on span "CONFIRMAR" at bounding box center [510, 124] width 57 height 12
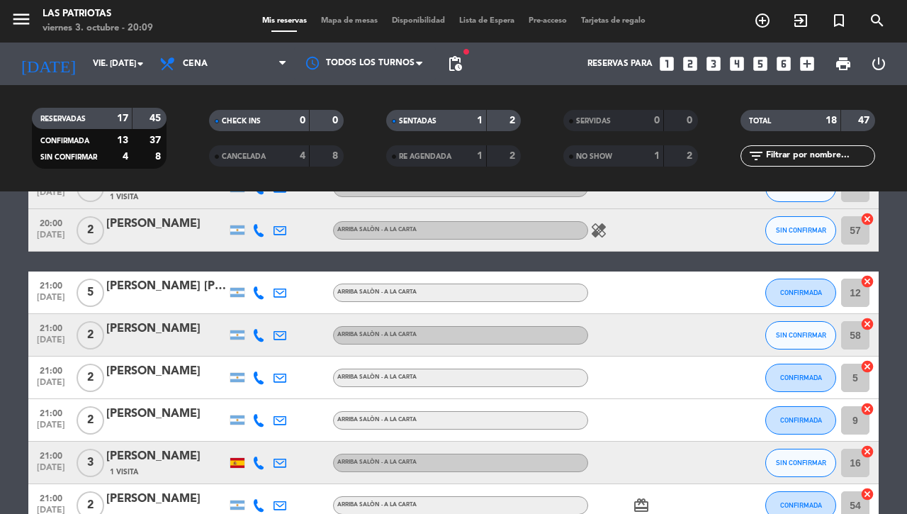
scroll to position [0, 0]
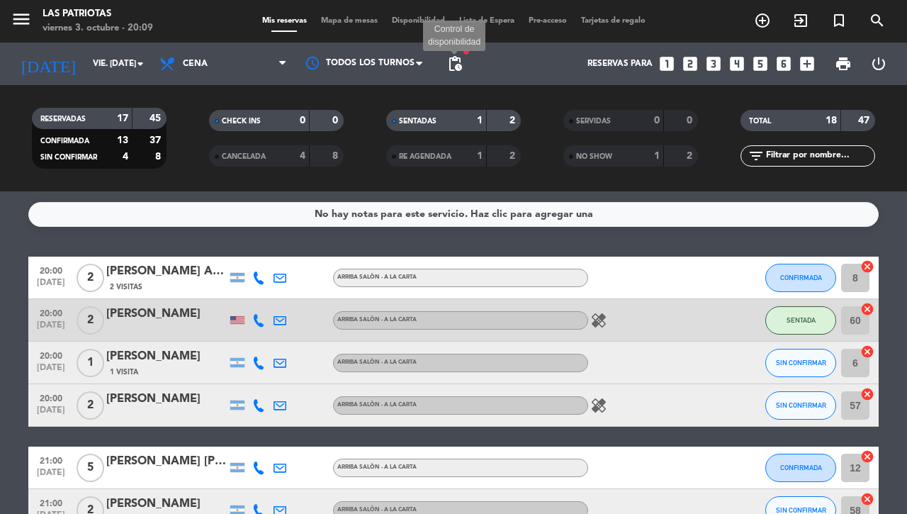
click at [459, 62] on span "pending_actions" at bounding box center [455, 63] width 17 height 17
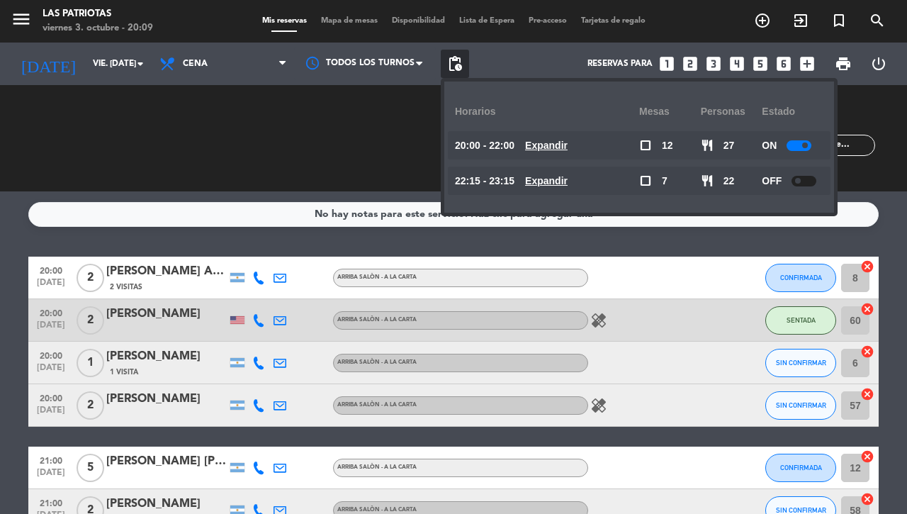
click at [0, 194] on div "No hay notas para este servicio. Haz clic para agregar una 20:00 [DATE] 2 [PERS…" at bounding box center [453, 352] width 907 height 323
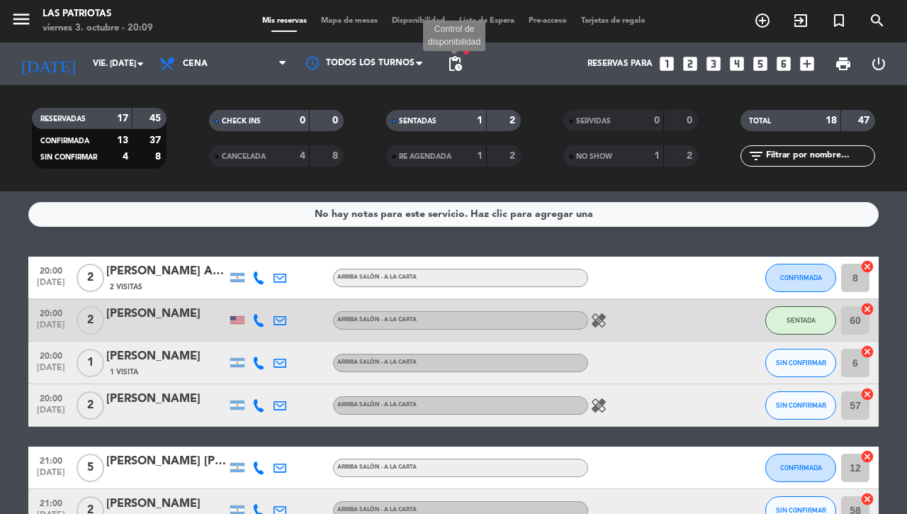
click at [459, 57] on span "pending_actions" at bounding box center [455, 63] width 17 height 17
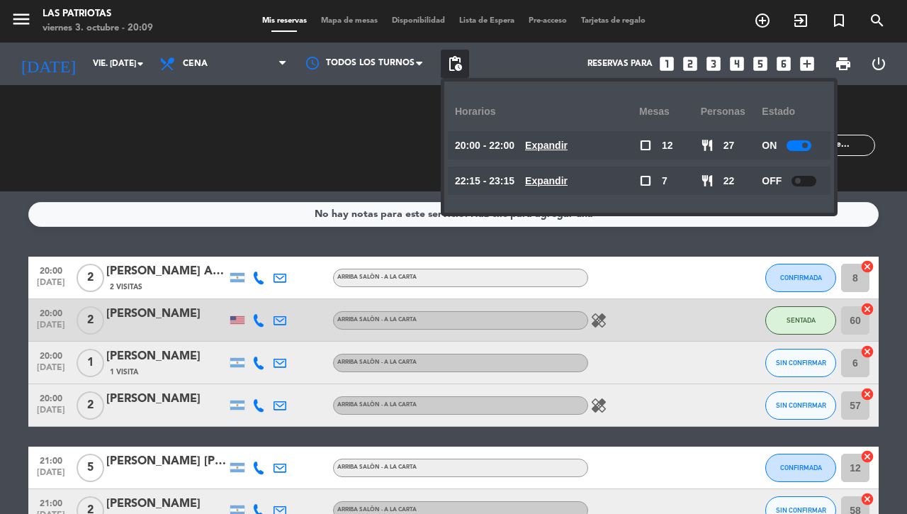
drag, startPoint x: 801, startPoint y: 142, endPoint x: 788, endPoint y: 142, distance: 13.5
click at [799, 142] on div at bounding box center [799, 145] width 25 height 11
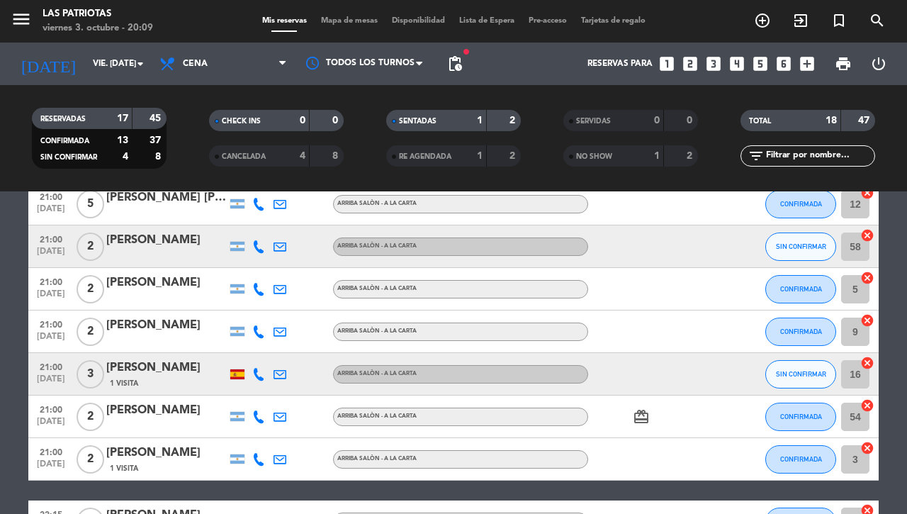
scroll to position [175, 0]
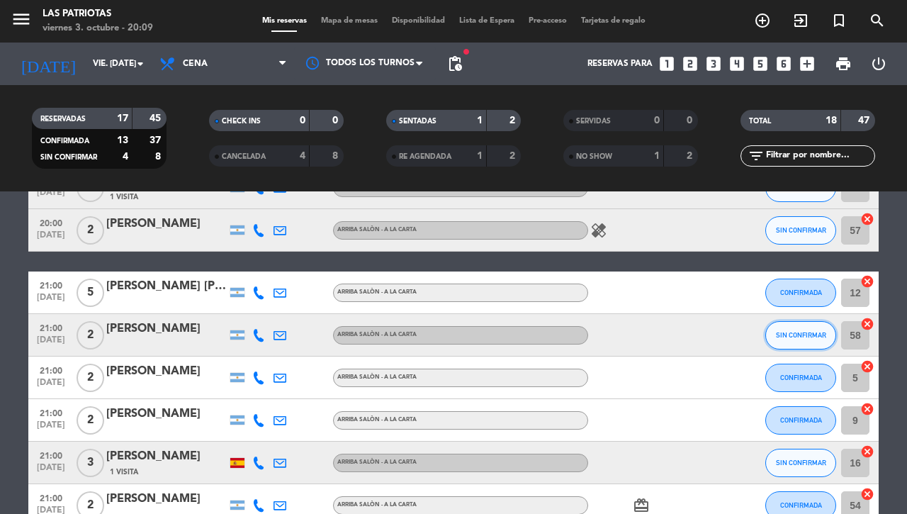
click at [806, 337] on span "SIN CONFIRMAR" at bounding box center [801, 335] width 50 height 8
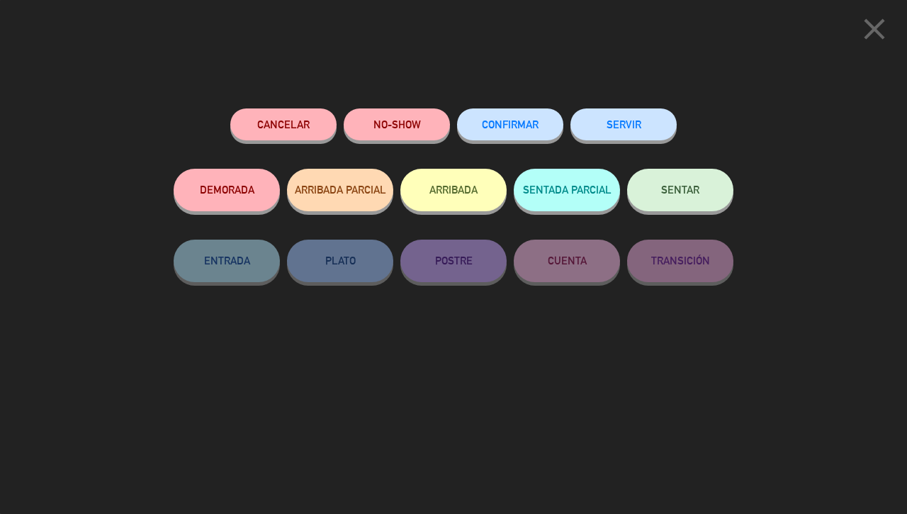
click at [507, 125] on span "CONFIRMAR" at bounding box center [510, 124] width 57 height 12
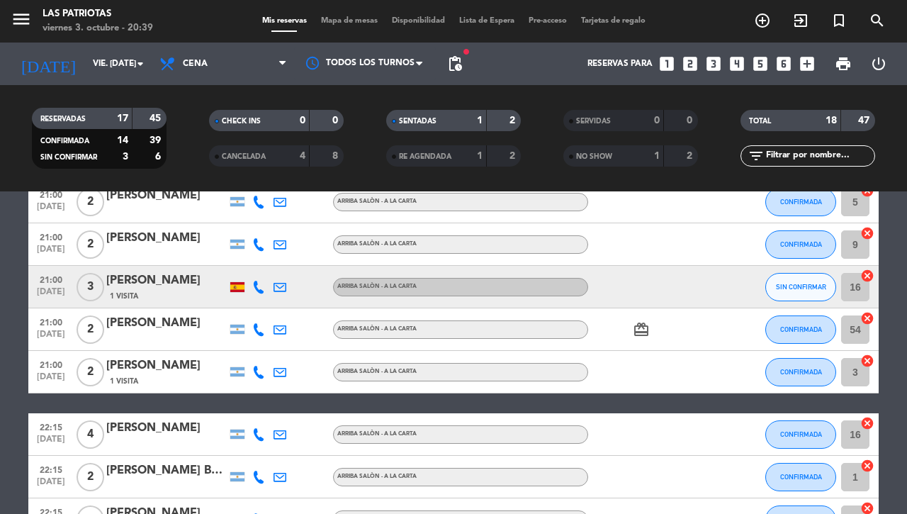
scroll to position [242, 0]
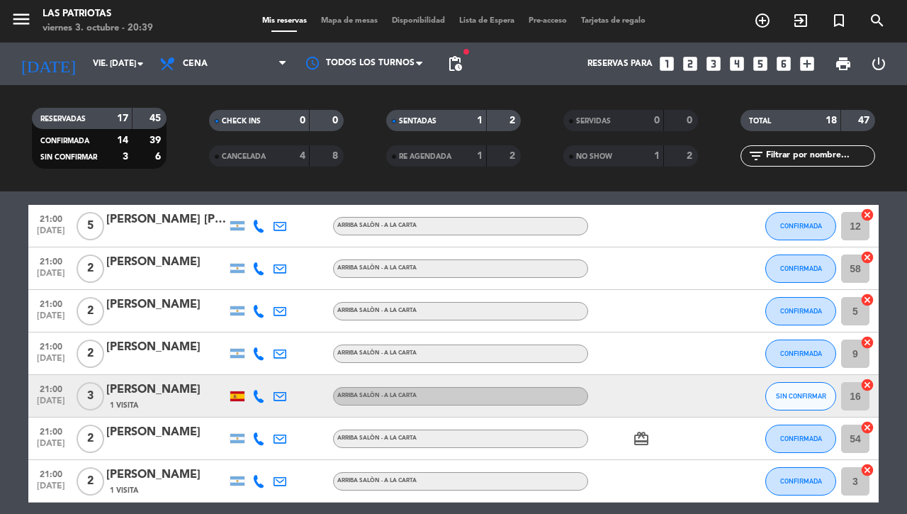
click at [28, 376] on div "21:00 [DATE]" at bounding box center [50, 396] width 45 height 42
click at [1, 440] on bookings-row "20:00 [DATE] 2 [PERSON_NAME] Aquerreta 2 Visitas ARRIBA SALÒN - A LA CARTA CONF…" at bounding box center [453, 417] width 907 height 805
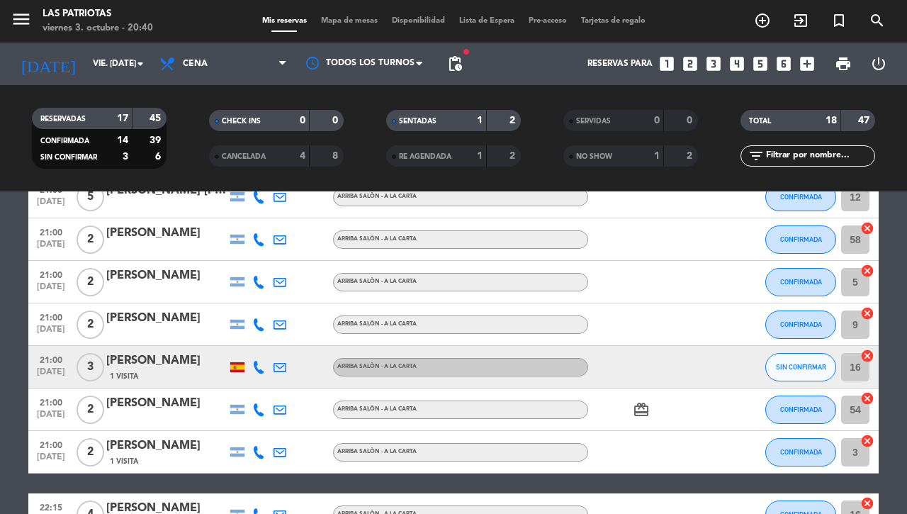
scroll to position [264, 0]
